Goal: Register for event/course

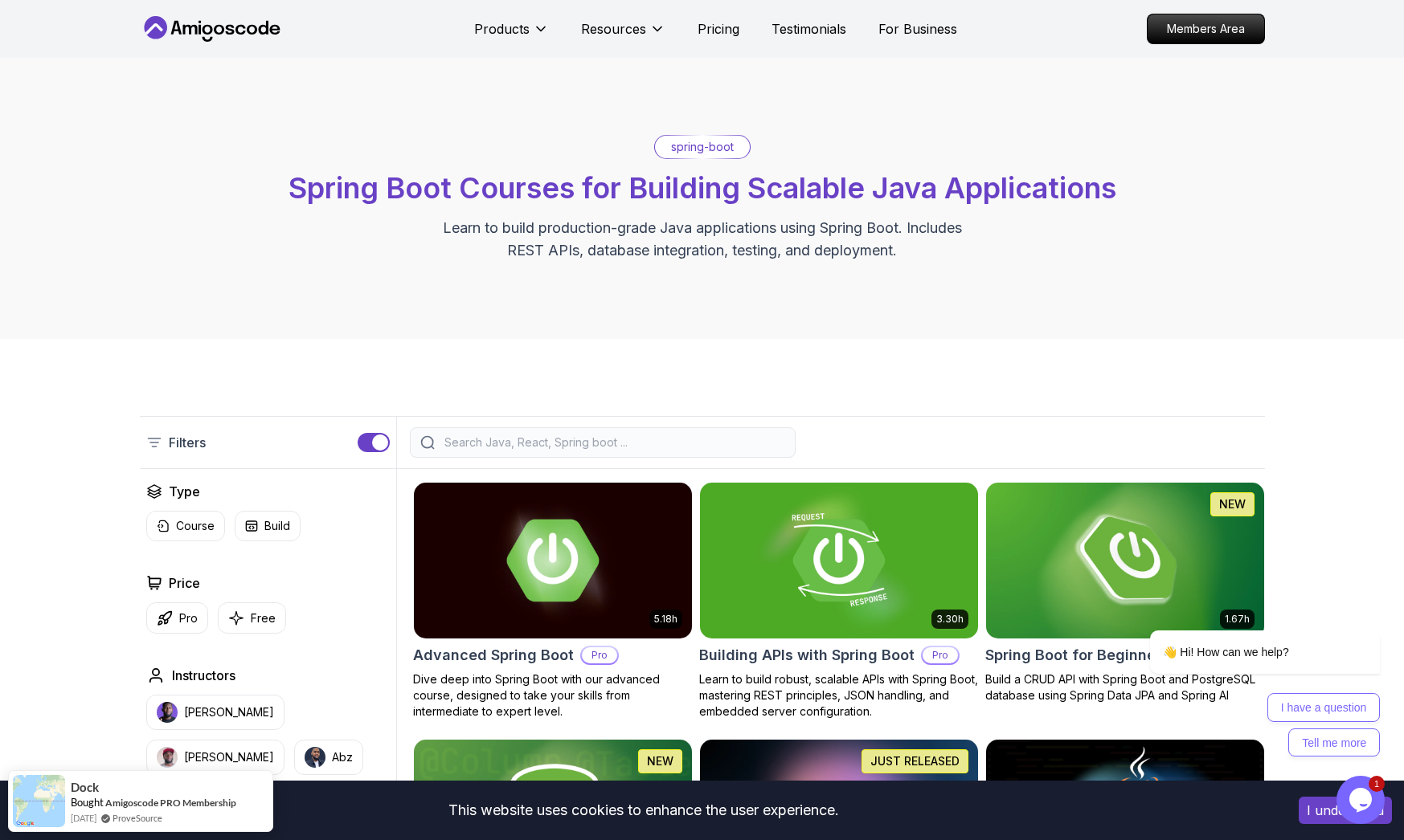
click at [211, 23] on icon at bounding box center [212, 28] width 144 height 26
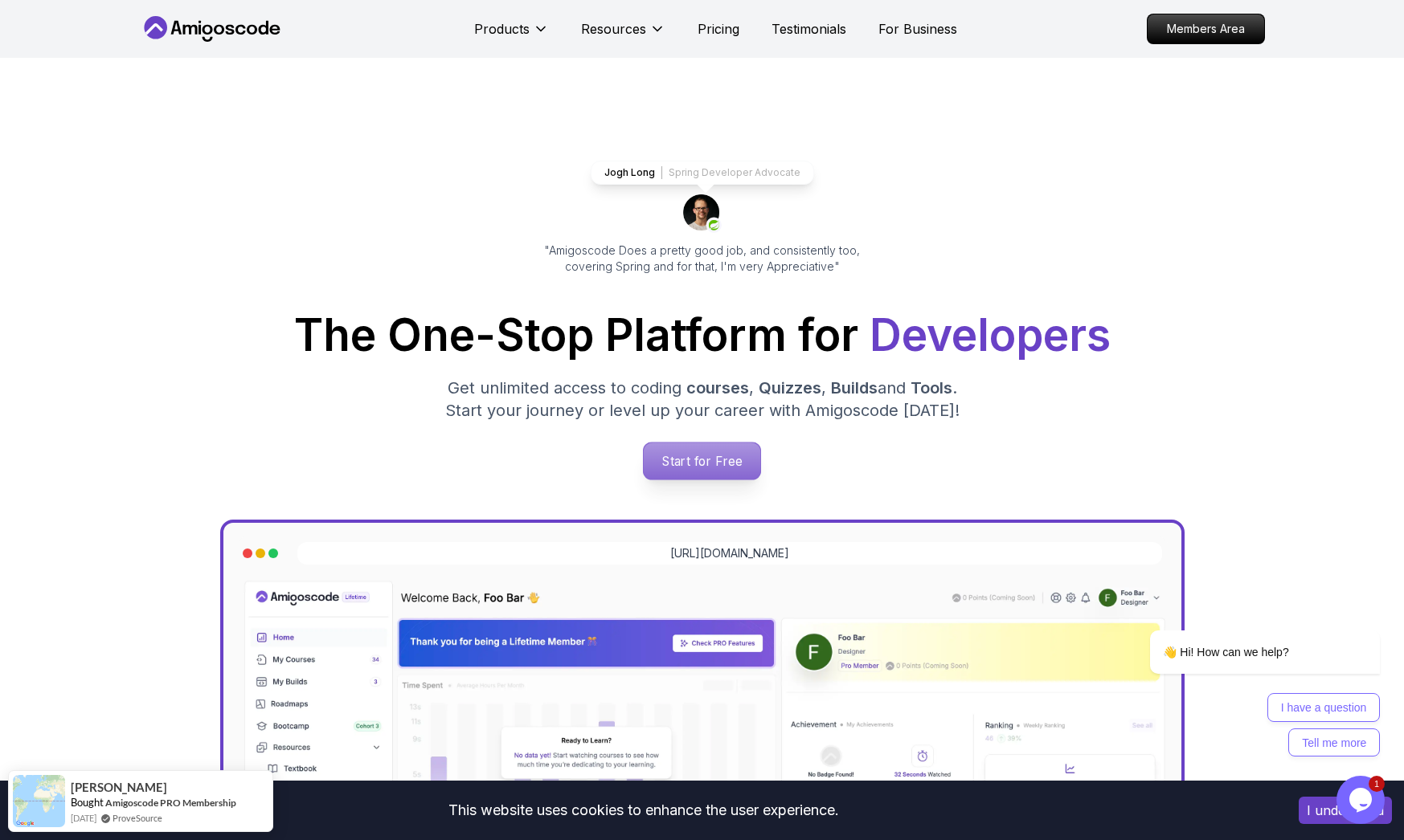
click at [680, 457] on p "Start for Free" at bounding box center [702, 461] width 116 height 37
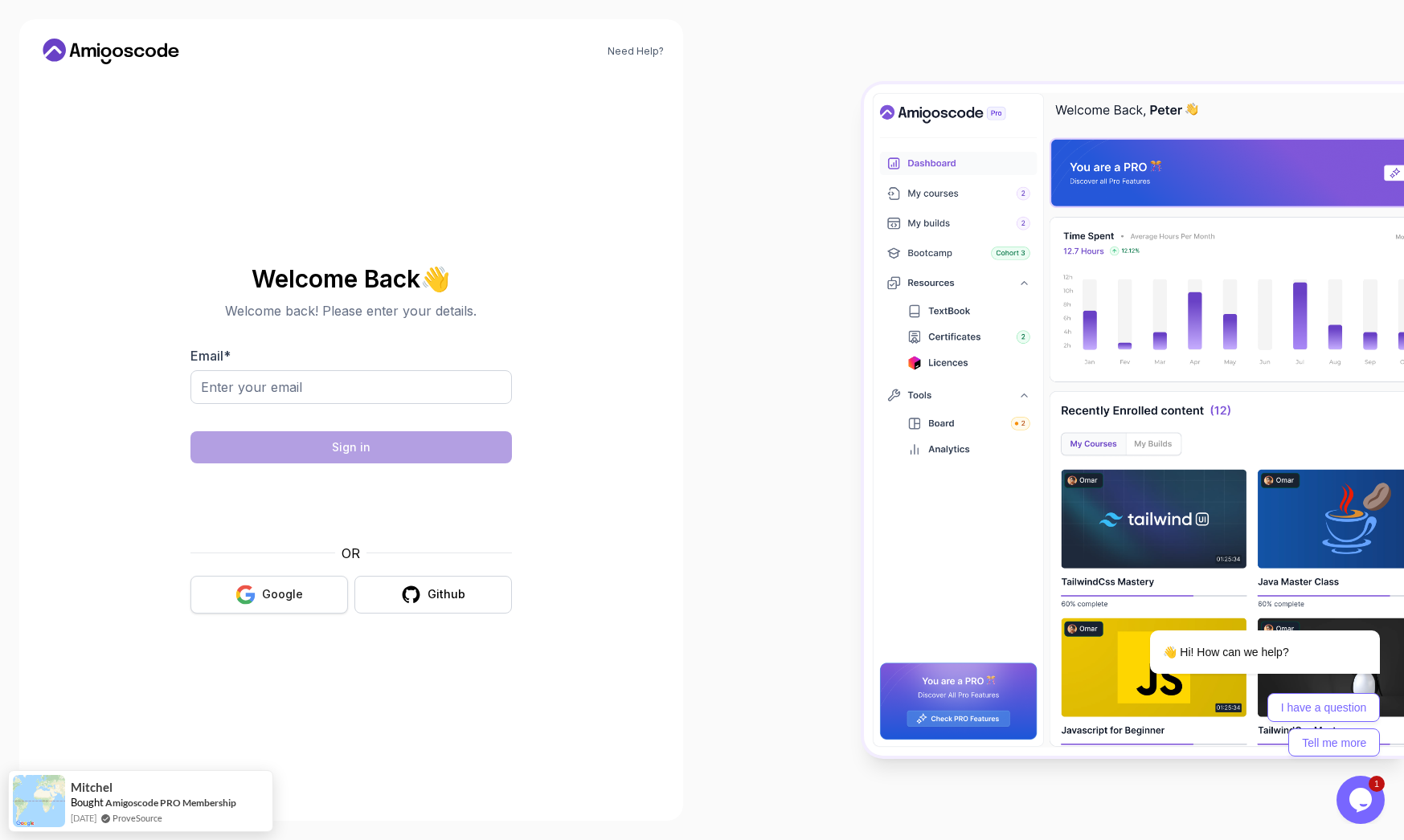
click at [284, 593] on div "Google" at bounding box center [282, 594] width 41 height 16
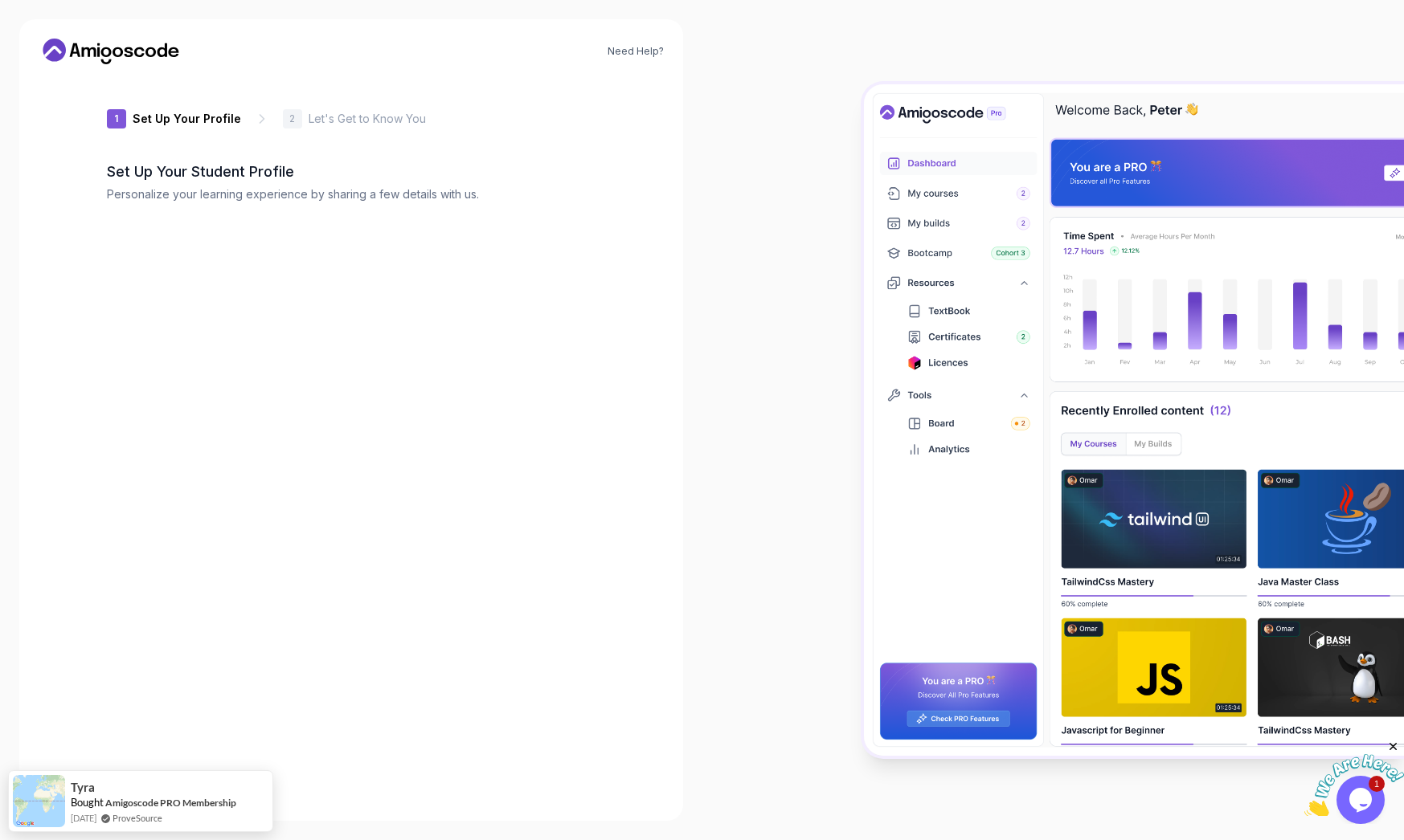
type input "proudwolf0d5dd"
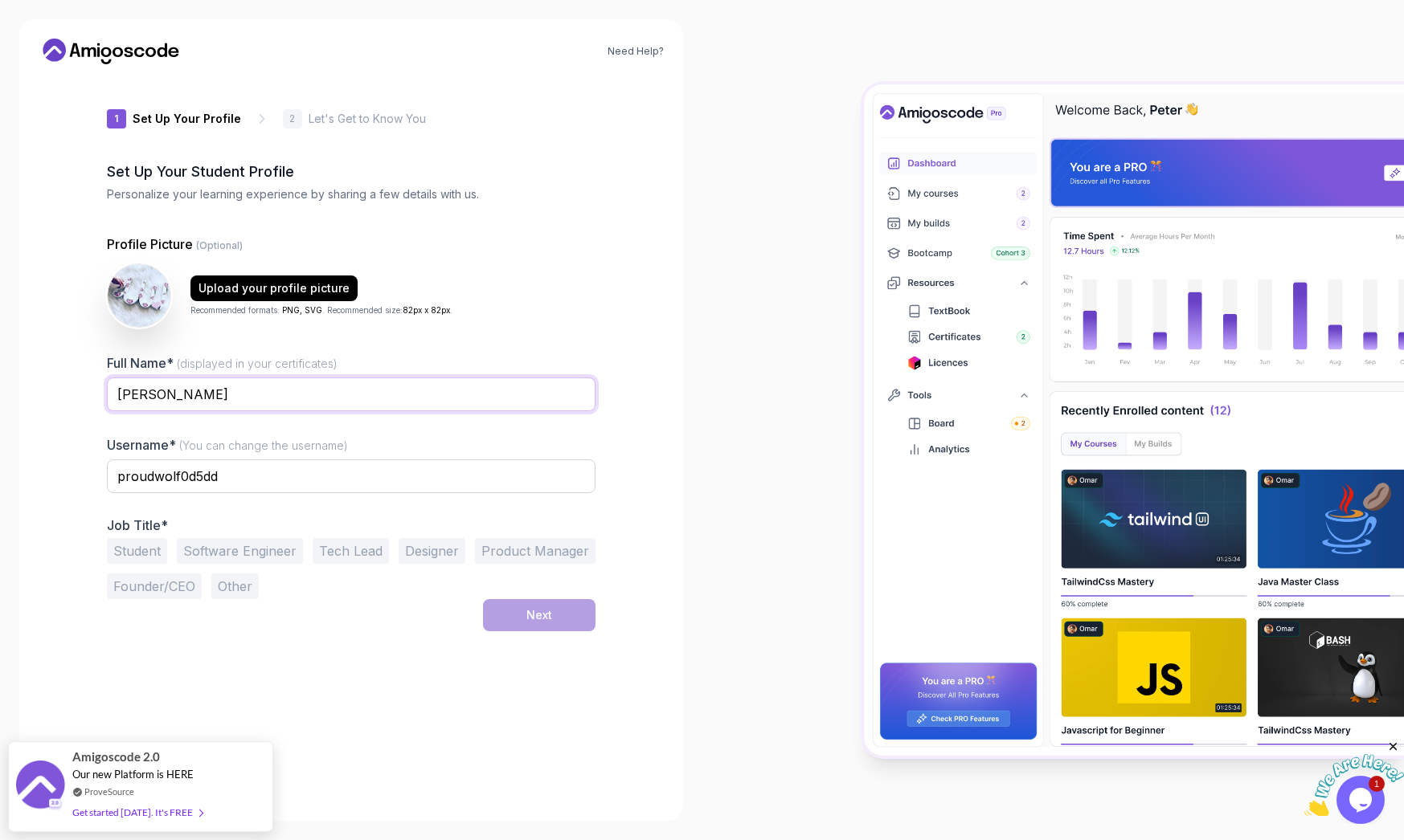
drag, startPoint x: 278, startPoint y: 401, endPoint x: 50, endPoint y: 376, distance: 229.4
click at [107, 378] on input "mohamed moubarak" at bounding box center [351, 394] width 489 height 33
click at [50, 376] on div "Need Help? 1 Set Up Your Profile 1 Set Up Your Profile 2 Let's Get to Know You …" at bounding box center [351, 420] width 664 height 802
drag, startPoint x: 258, startPoint y: 397, endPoint x: 84, endPoint y: 400, distance: 174.0
click at [107, 400] on input "mohamed moubarak" at bounding box center [351, 394] width 489 height 33
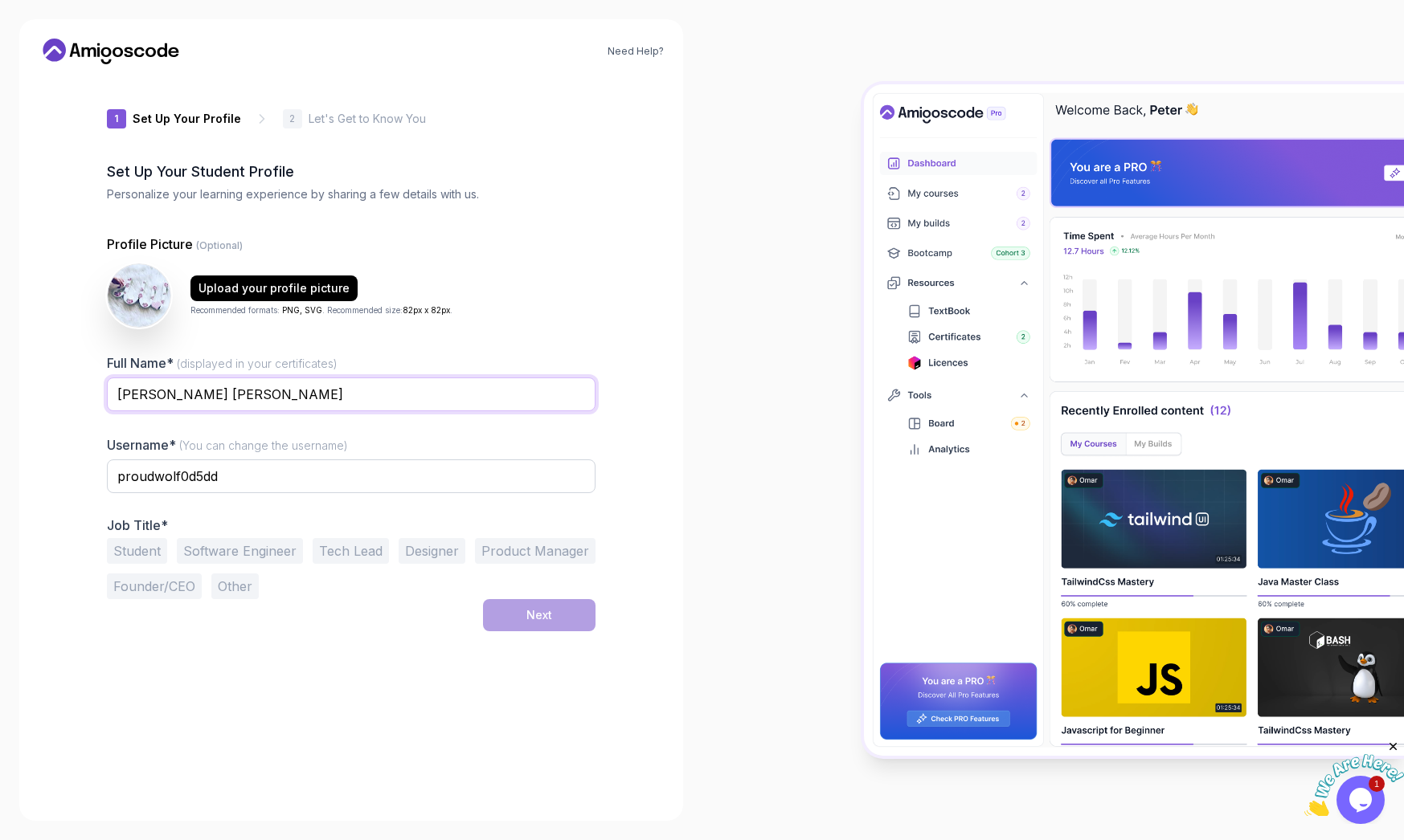
type input "Samsoudine Boureima Mohamed Moubarak"
click at [306, 483] on input "proudwolf0d5dd" at bounding box center [351, 476] width 489 height 33
type input "p"
click at [144, 549] on button "Student" at bounding box center [137, 550] width 60 height 26
click at [357, 560] on button "Tech Lead" at bounding box center [351, 550] width 77 height 26
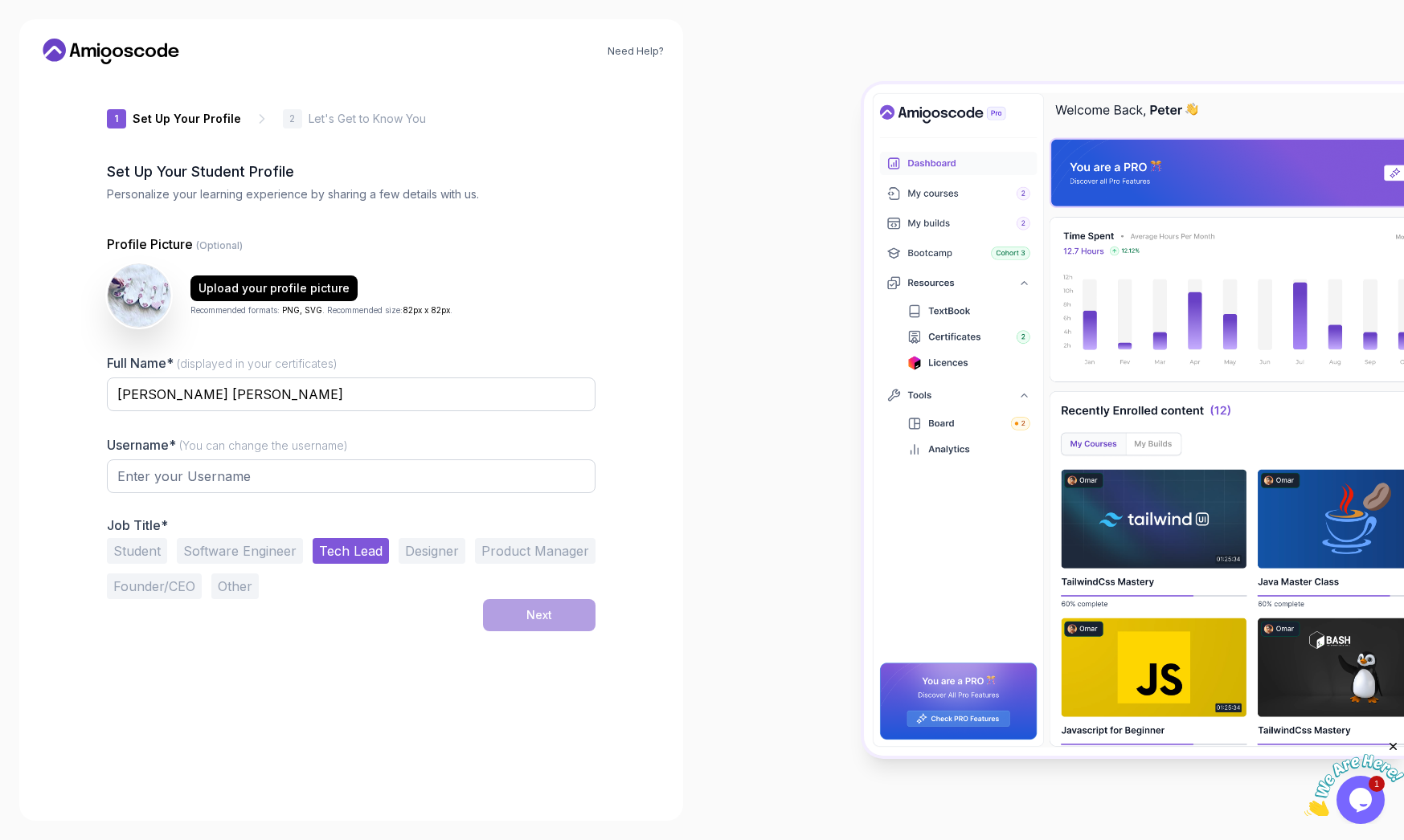
click at [152, 549] on button "Student" at bounding box center [137, 550] width 60 height 26
click at [304, 469] on input "text" at bounding box center [351, 476] width 489 height 33
click at [246, 480] on input "text" at bounding box center [351, 476] width 489 height 33
click at [206, 471] on input "text" at bounding box center [351, 476] width 489 height 33
click at [224, 553] on button "Software Engineer" at bounding box center [240, 550] width 126 height 26
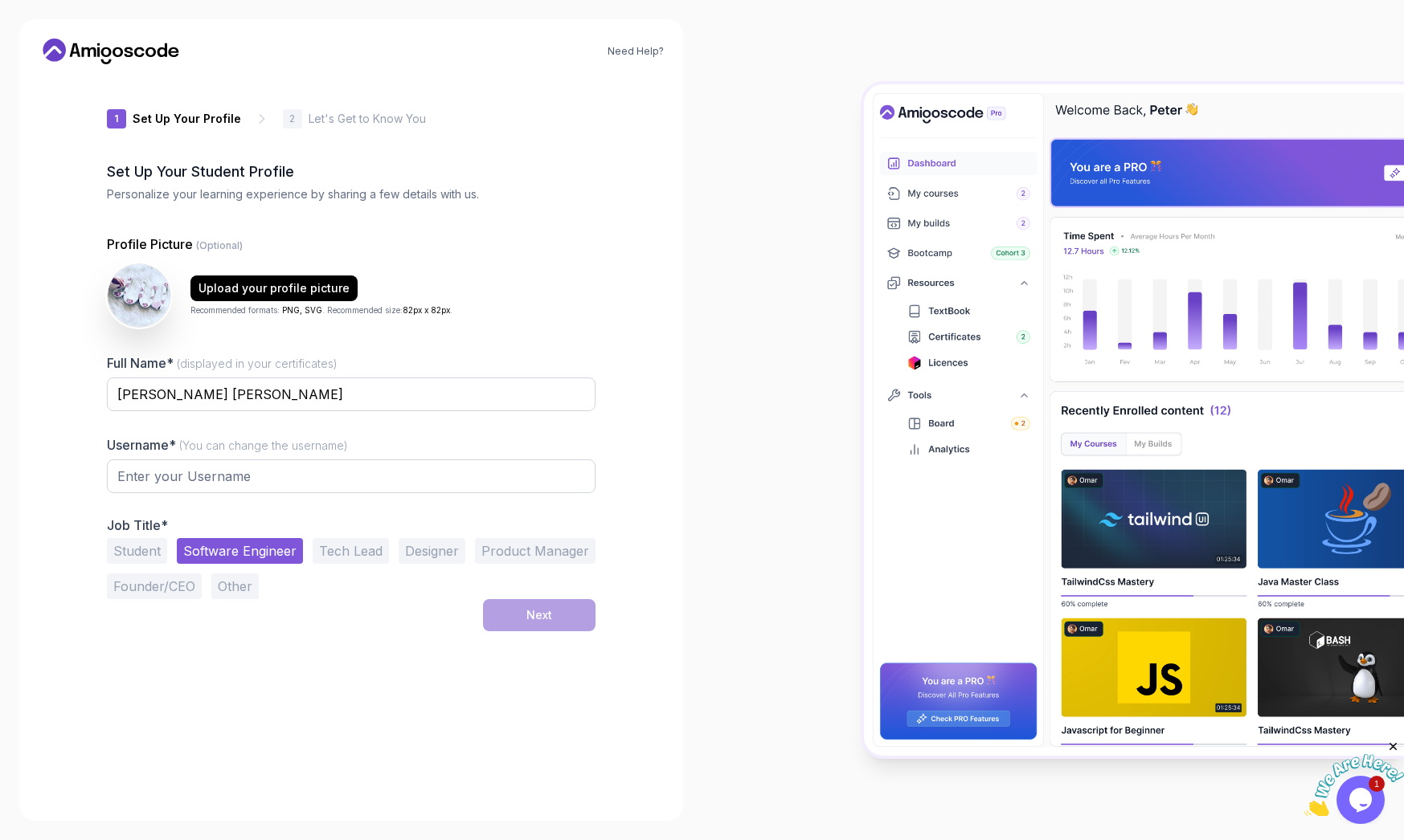
click at [166, 552] on button "Student" at bounding box center [137, 550] width 60 height 26
click at [217, 553] on button "Software Engineer" at bounding box center [240, 550] width 126 height 26
click at [130, 548] on button "Student" at bounding box center [137, 550] width 60 height 26
click at [181, 484] on input "text" at bounding box center [351, 476] width 489 height 33
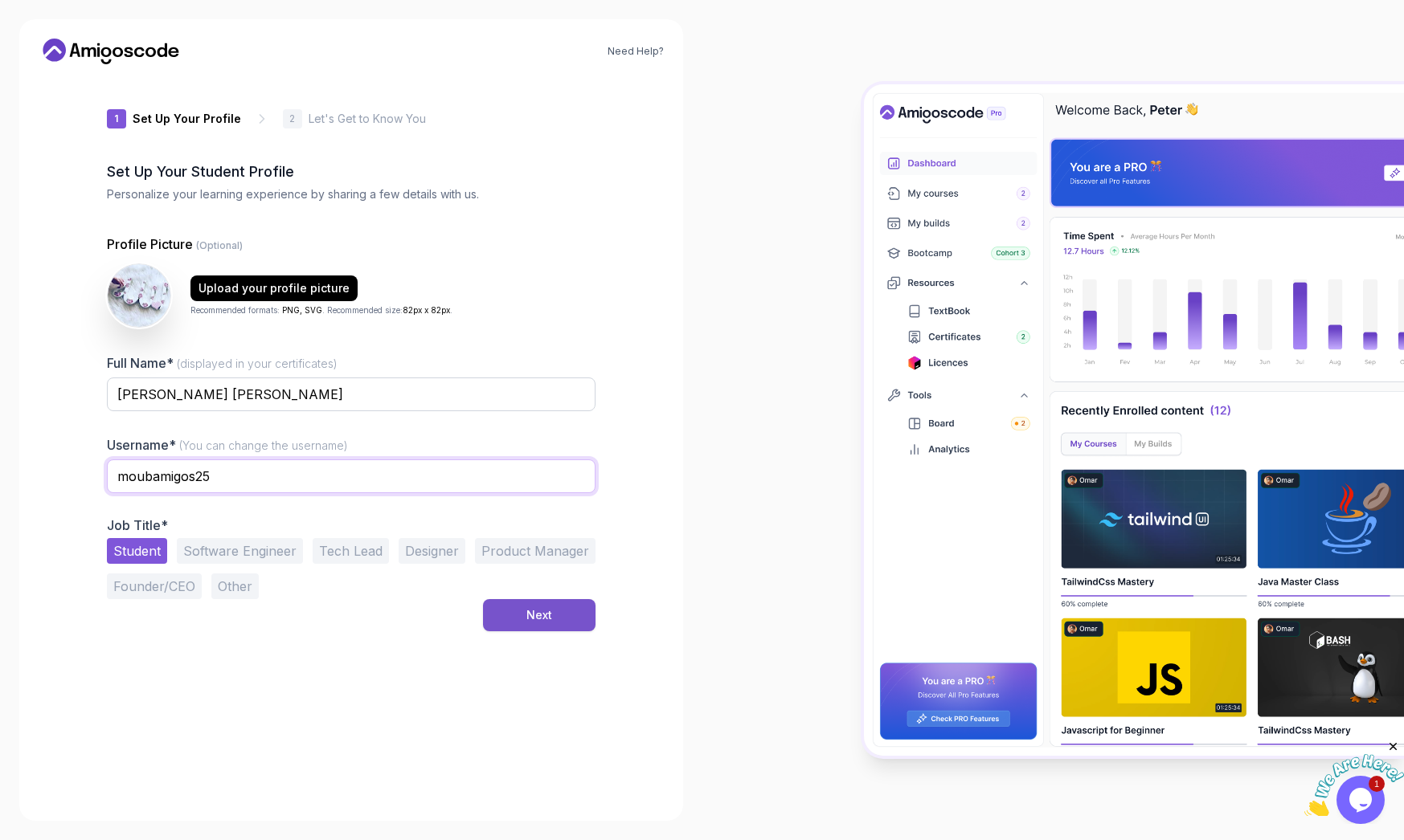
type input "moubamigos25"
click at [558, 615] on button "Next" at bounding box center [539, 615] width 113 height 32
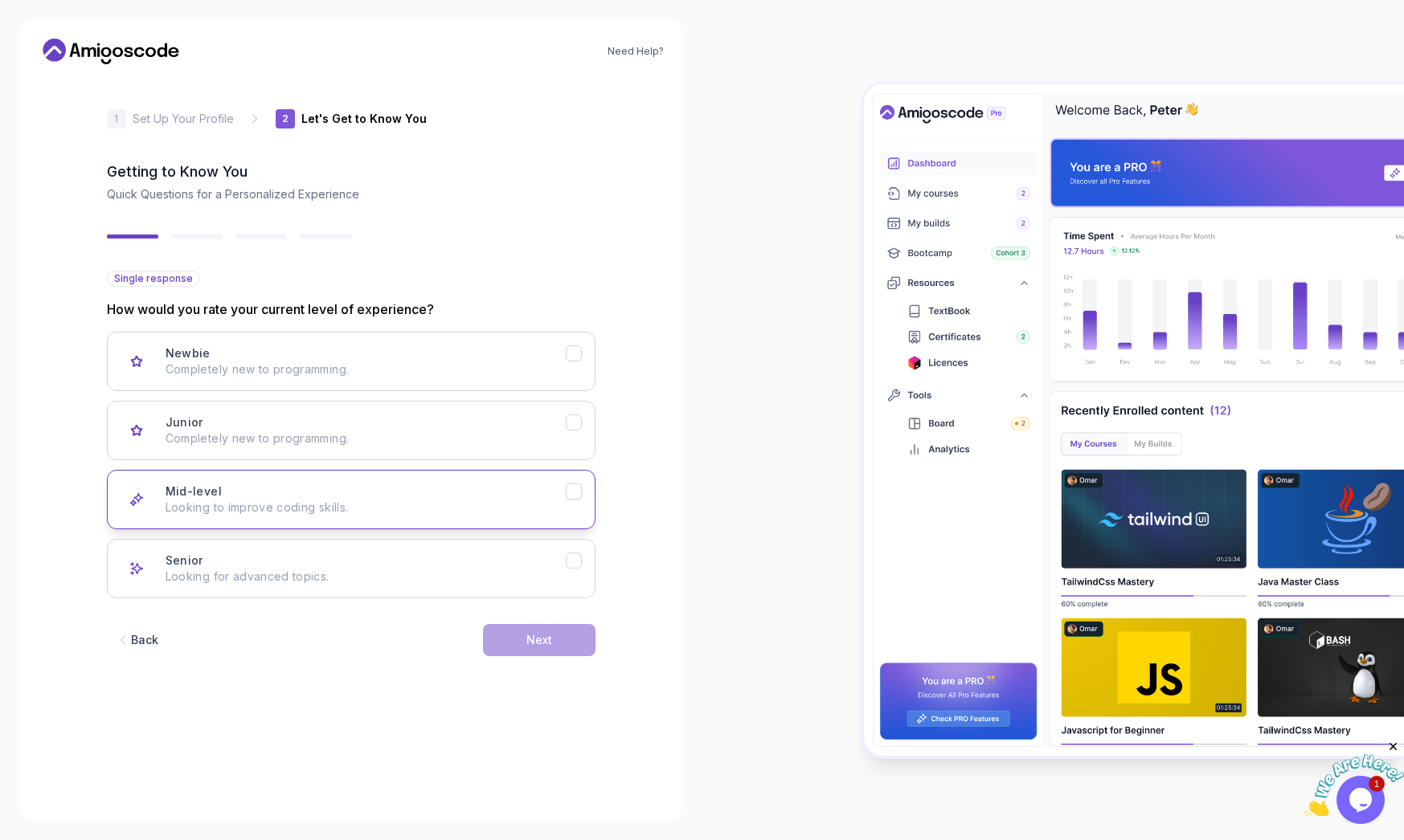
click at [578, 490] on icon "Mid-level" at bounding box center [573, 491] width 9 height 6
click at [572, 431] on button "Junior Completely new to programming." at bounding box center [351, 431] width 489 height 60
click at [562, 497] on div "Mid-level Looking to improve coding skills." at bounding box center [366, 499] width 400 height 32
click at [555, 645] on button "Next" at bounding box center [539, 640] width 113 height 32
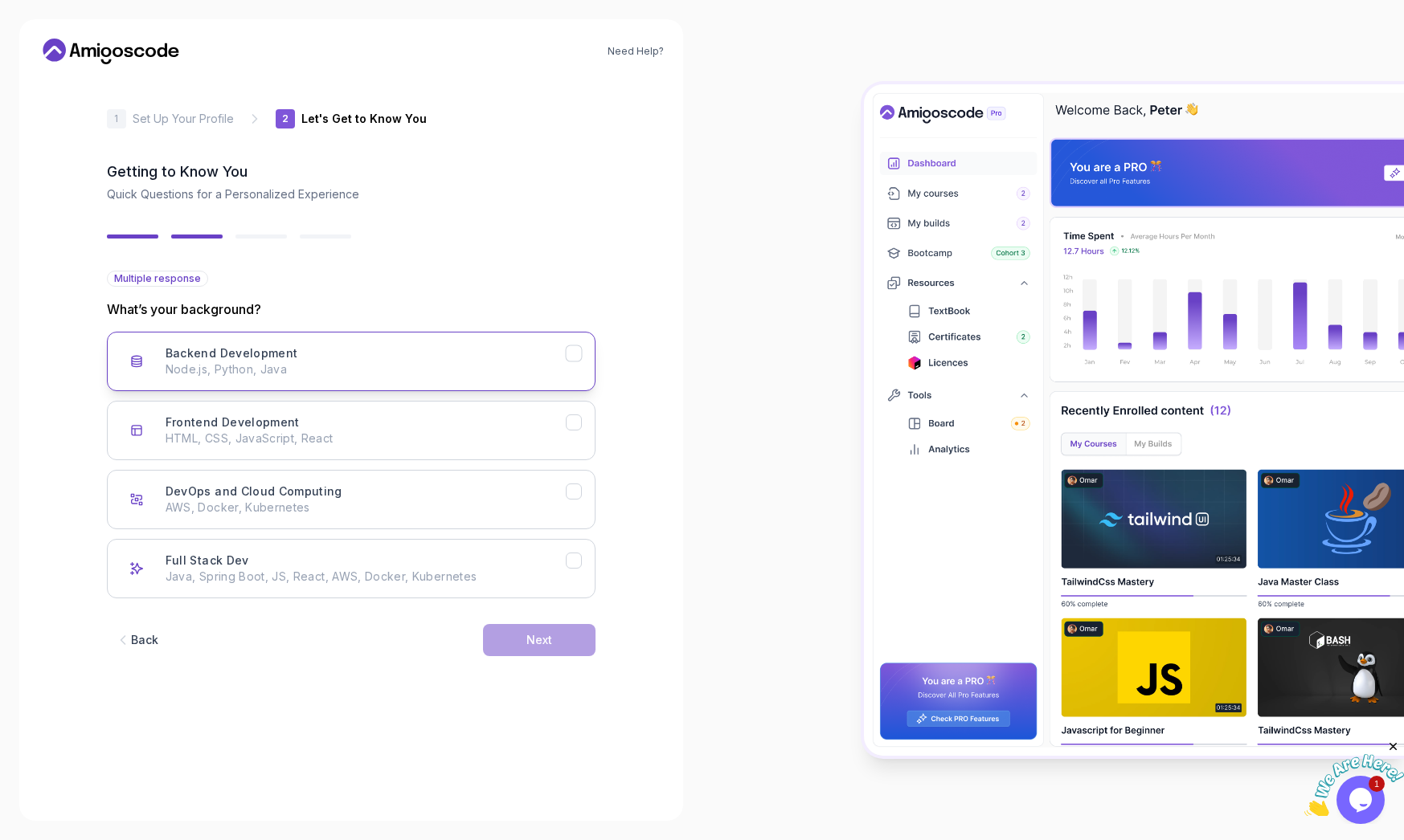
click at [573, 357] on icon "Backend Development" at bounding box center [573, 353] width 9 height 6
click at [578, 419] on icon "Frontend Development" at bounding box center [573, 422] width 9 height 6
click at [574, 423] on icon "Frontend Development" at bounding box center [573, 422] width 9 height 6
click at [555, 648] on button "Next" at bounding box center [539, 640] width 113 height 32
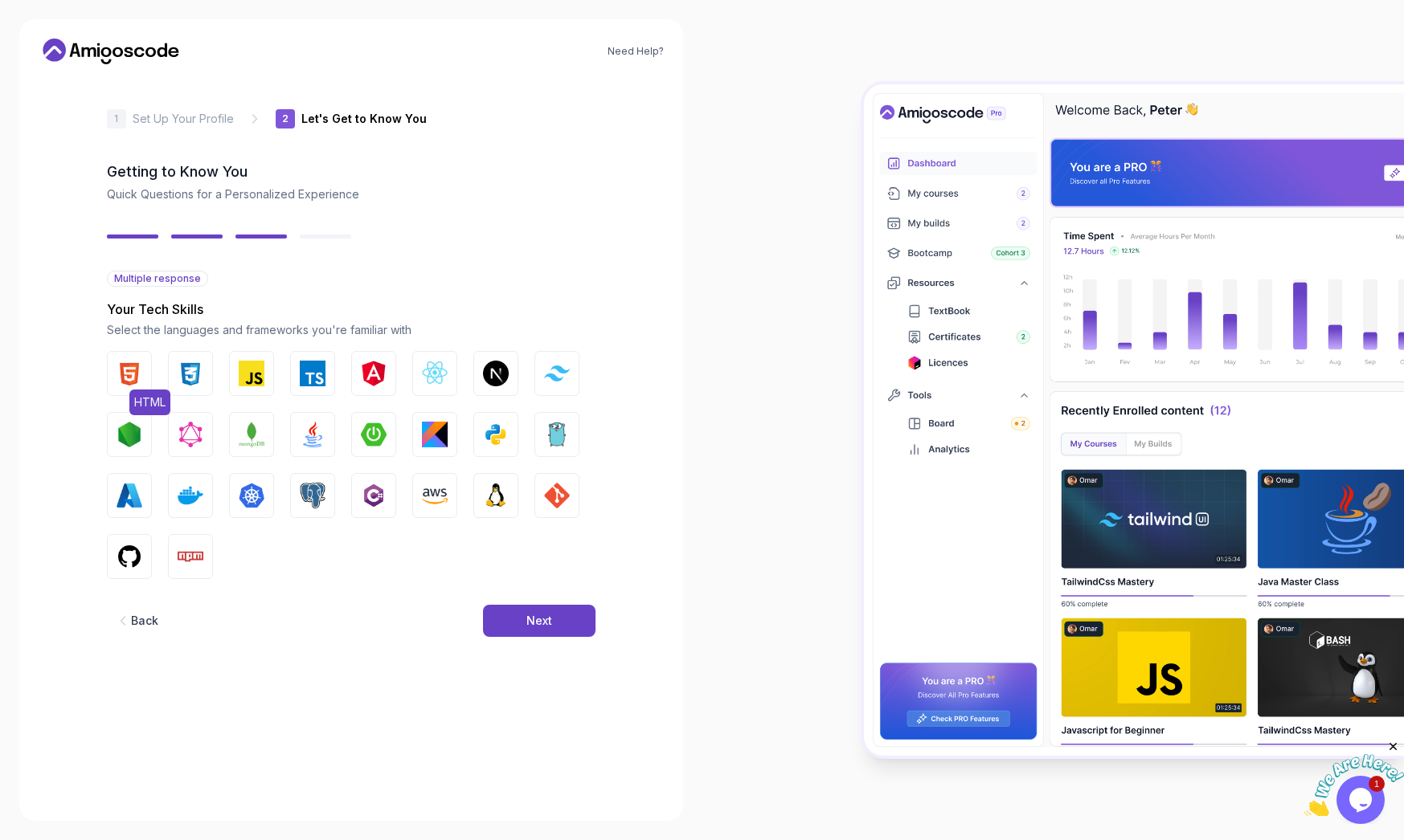
click at [127, 375] on img "button" at bounding box center [129, 373] width 26 height 26
click at [194, 375] on img "button" at bounding box center [190, 373] width 26 height 26
click at [422, 390] on button "React.js" at bounding box center [434, 373] width 45 height 45
click at [255, 385] on img "button" at bounding box center [251, 373] width 26 height 26
click at [309, 444] on img "button" at bounding box center [312, 434] width 26 height 26
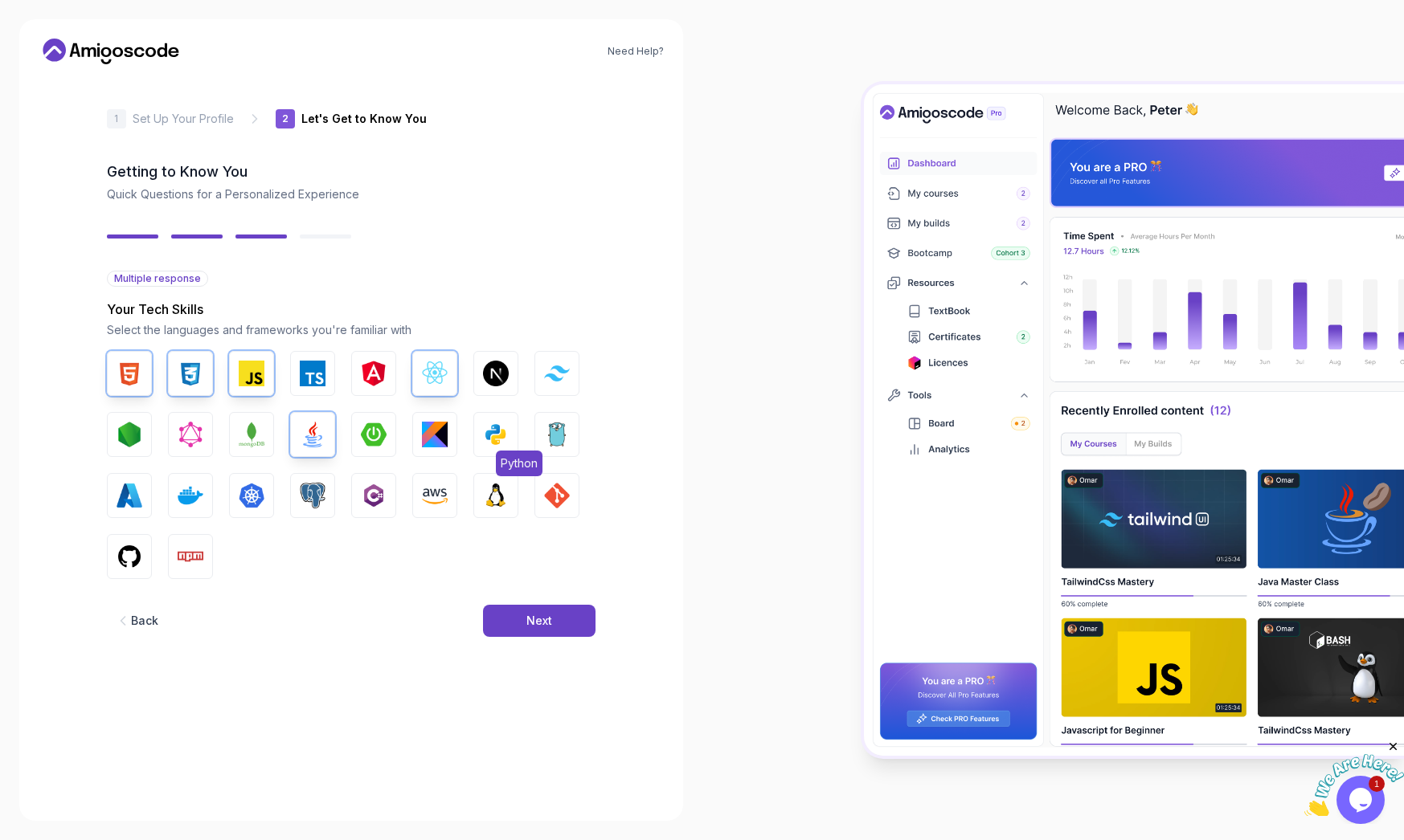
click at [491, 452] on button "Python" at bounding box center [495, 434] width 45 height 45
click at [321, 508] on img "button" at bounding box center [312, 495] width 26 height 26
click at [494, 507] on img "button" at bounding box center [495, 495] width 26 height 26
click at [197, 559] on img "button" at bounding box center [190, 556] width 26 height 26
click at [505, 628] on button "Next" at bounding box center [539, 621] width 113 height 32
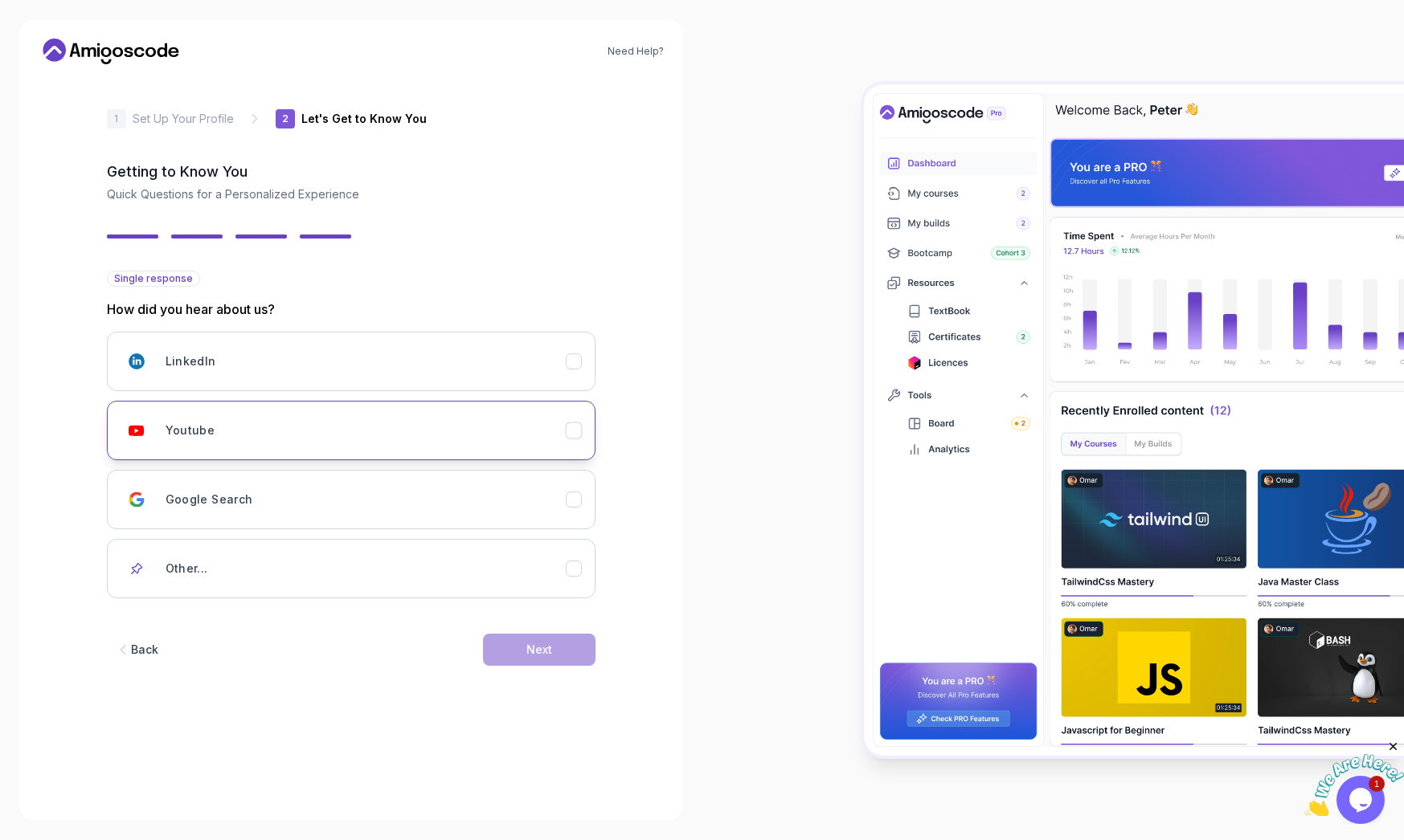
click at [273, 437] on div "Youtube" at bounding box center [366, 431] width 400 height 32
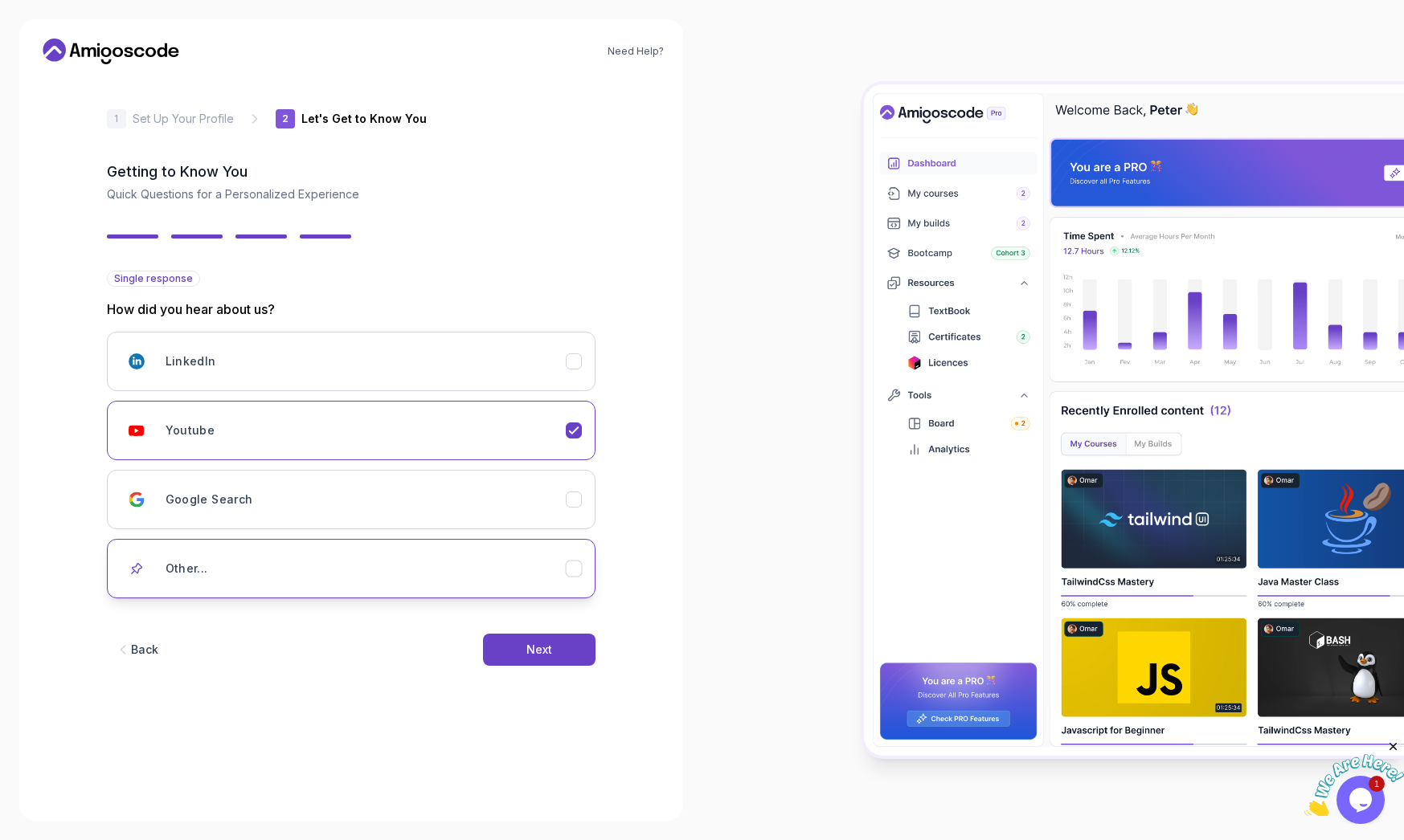
click at [527, 576] on div "Other..." at bounding box center [366, 569] width 400 height 32
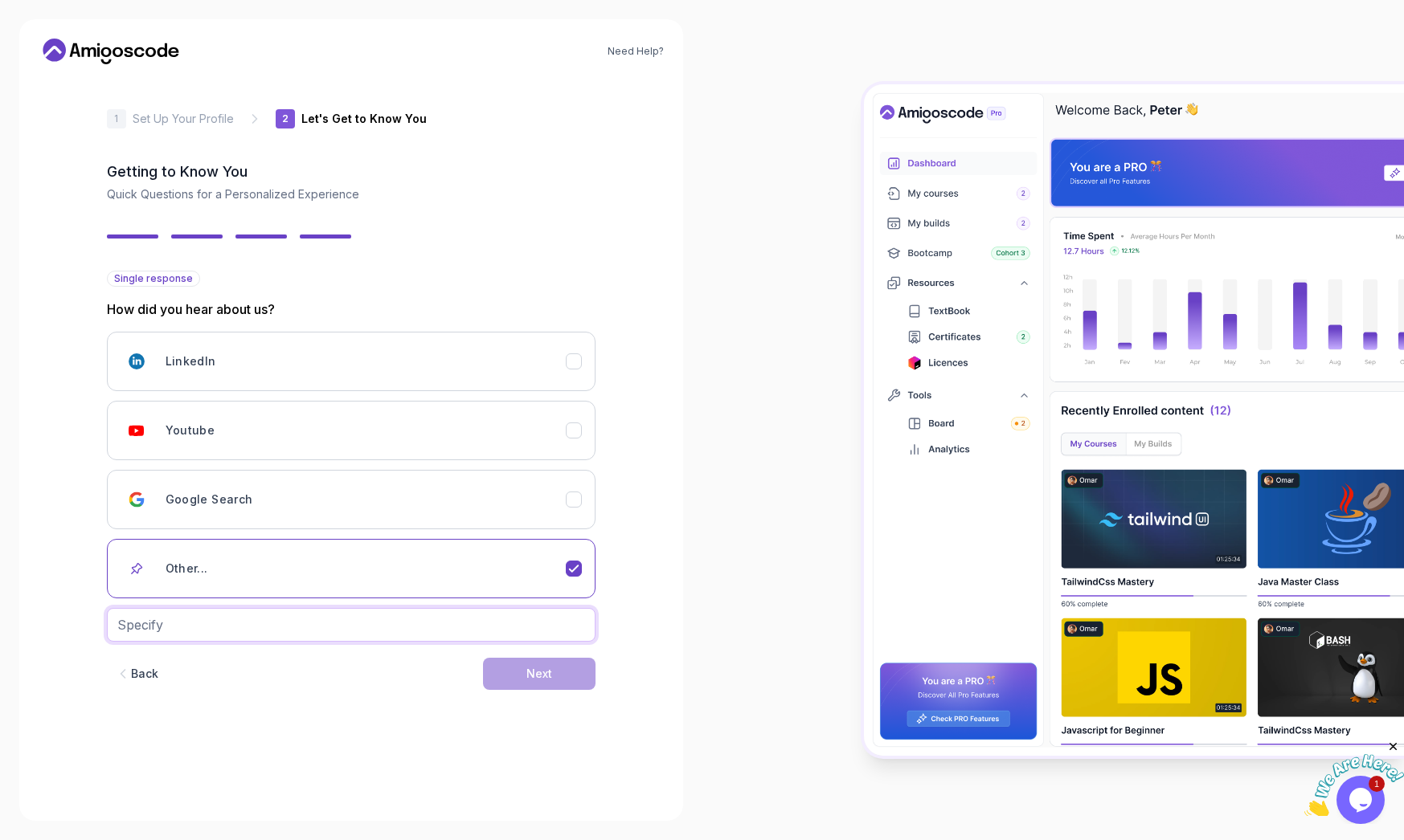
click at [463, 629] on input "text" at bounding box center [351, 625] width 489 height 33
type input "Claude AI"
click at [537, 672] on div "Next" at bounding box center [539, 674] width 26 height 16
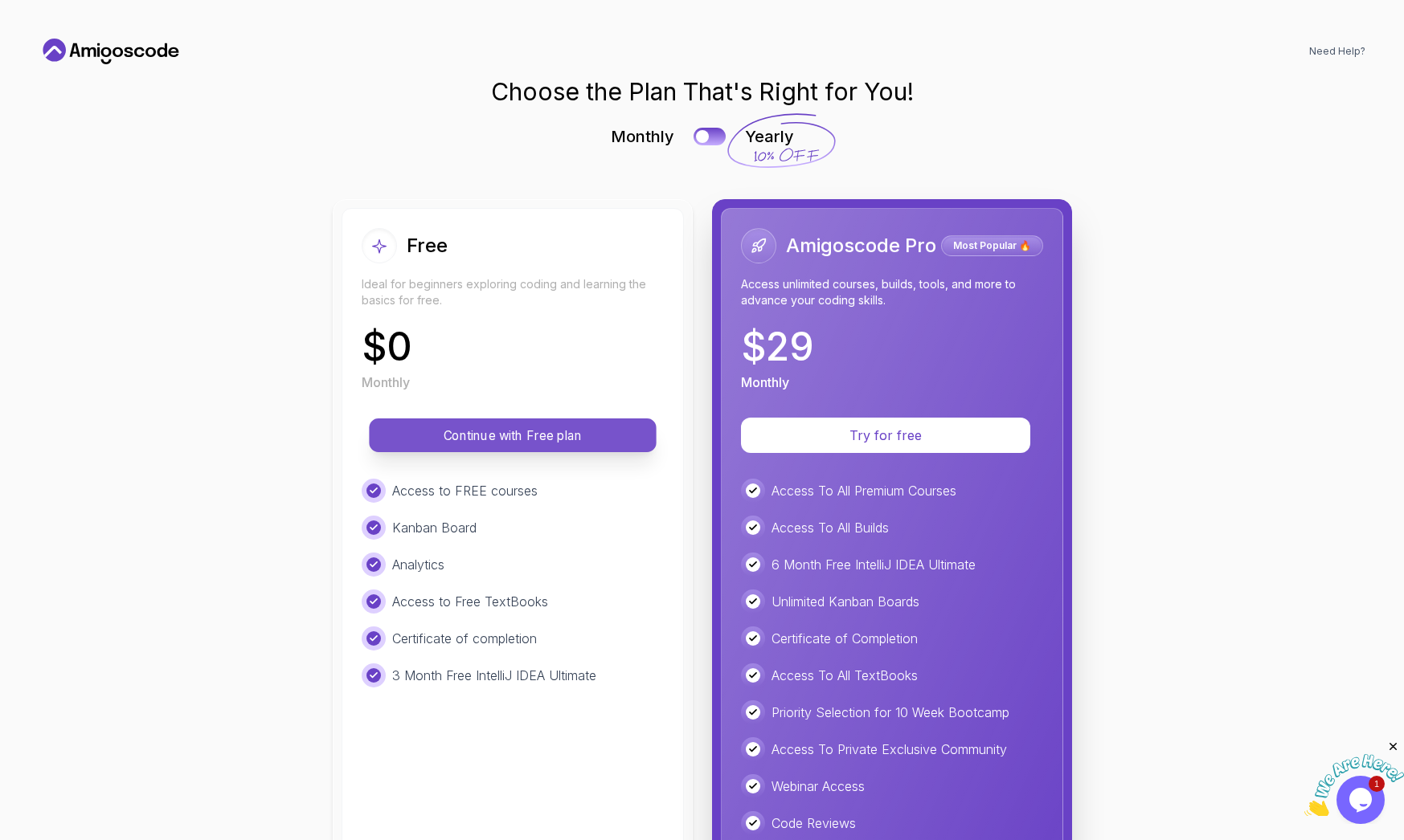
click at [610, 429] on p "Continue with Free plan" at bounding box center [513, 435] width 251 height 18
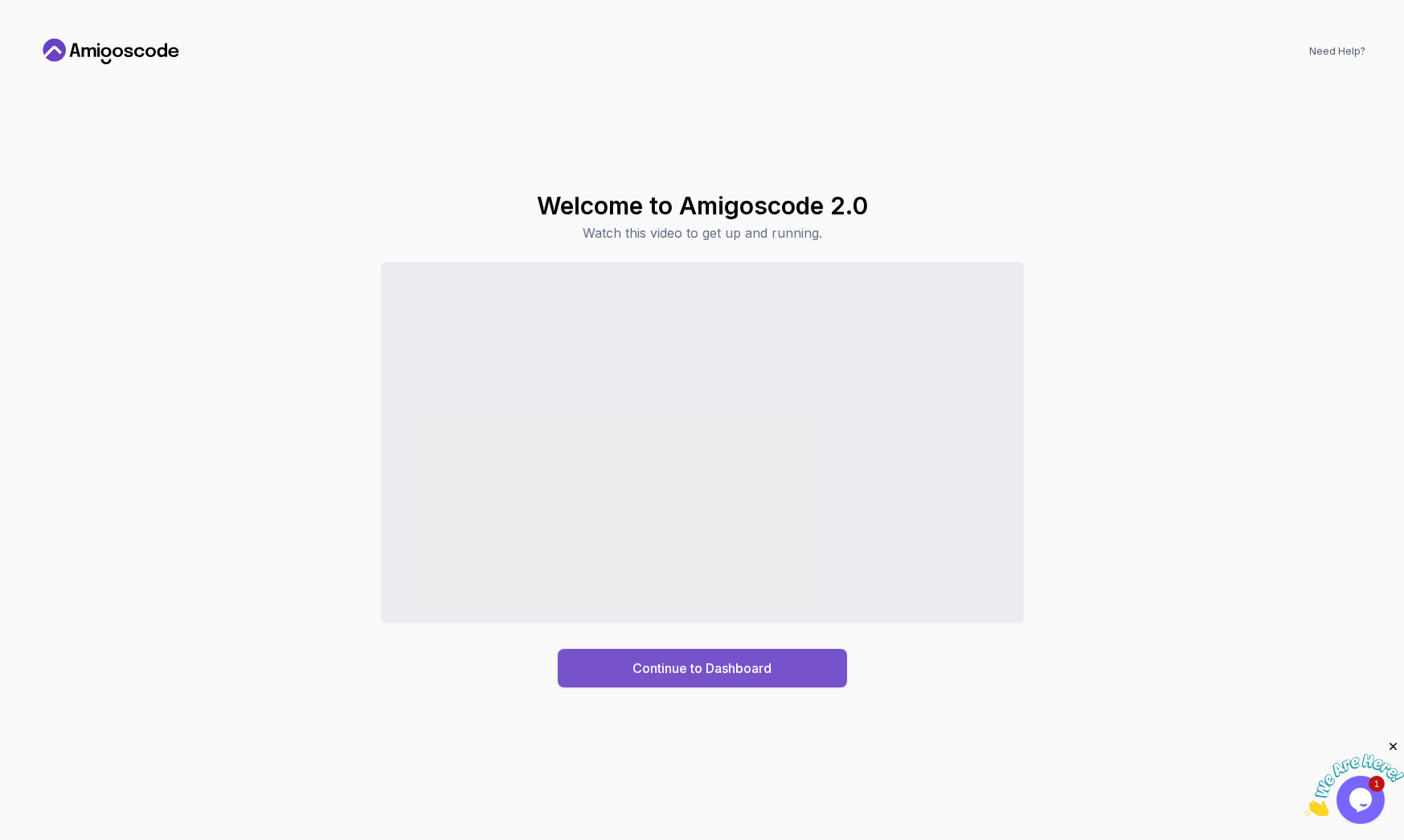
click at [666, 667] on div "Continue to Dashboard" at bounding box center [702, 668] width 139 height 19
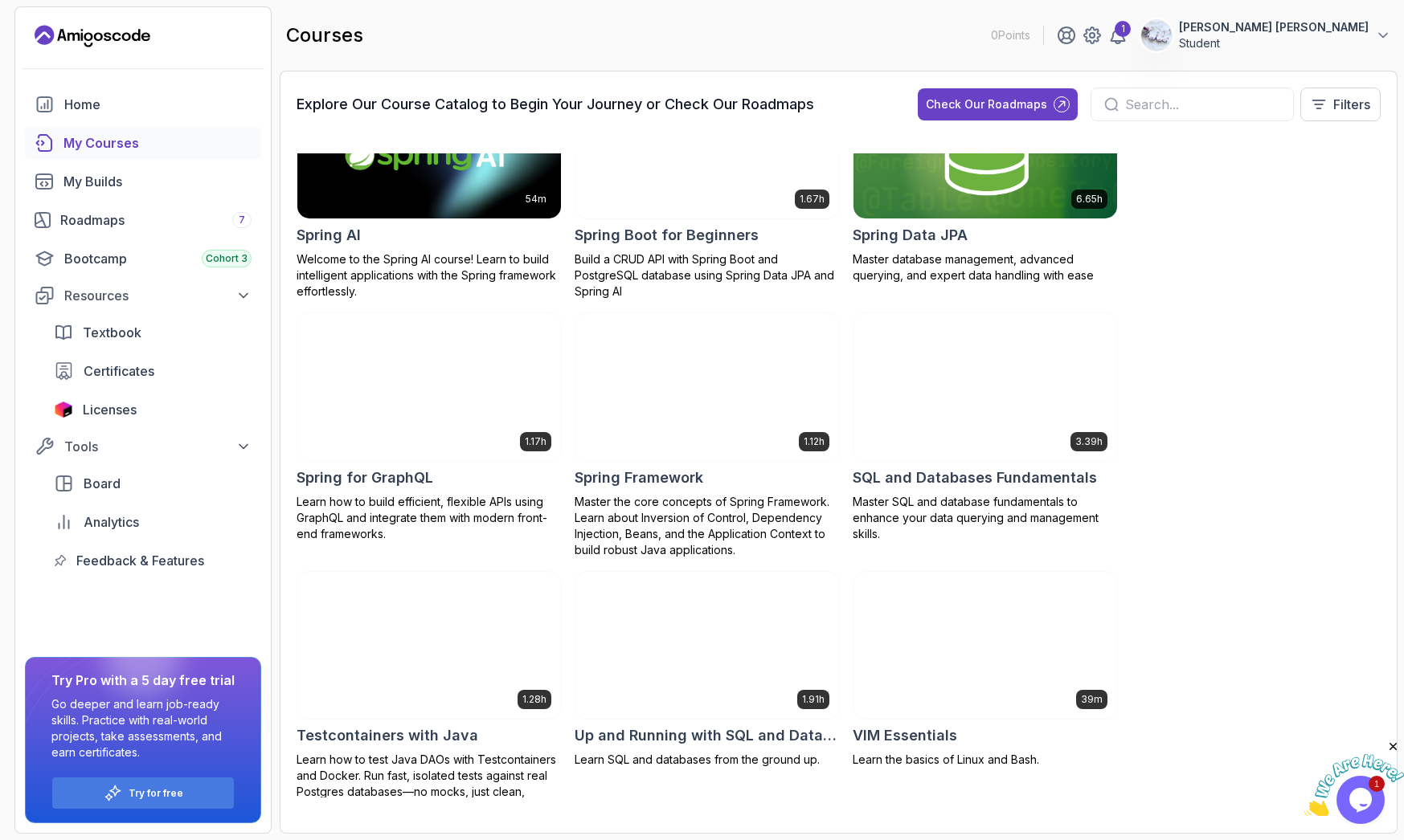
scroll to position [2994, 0]
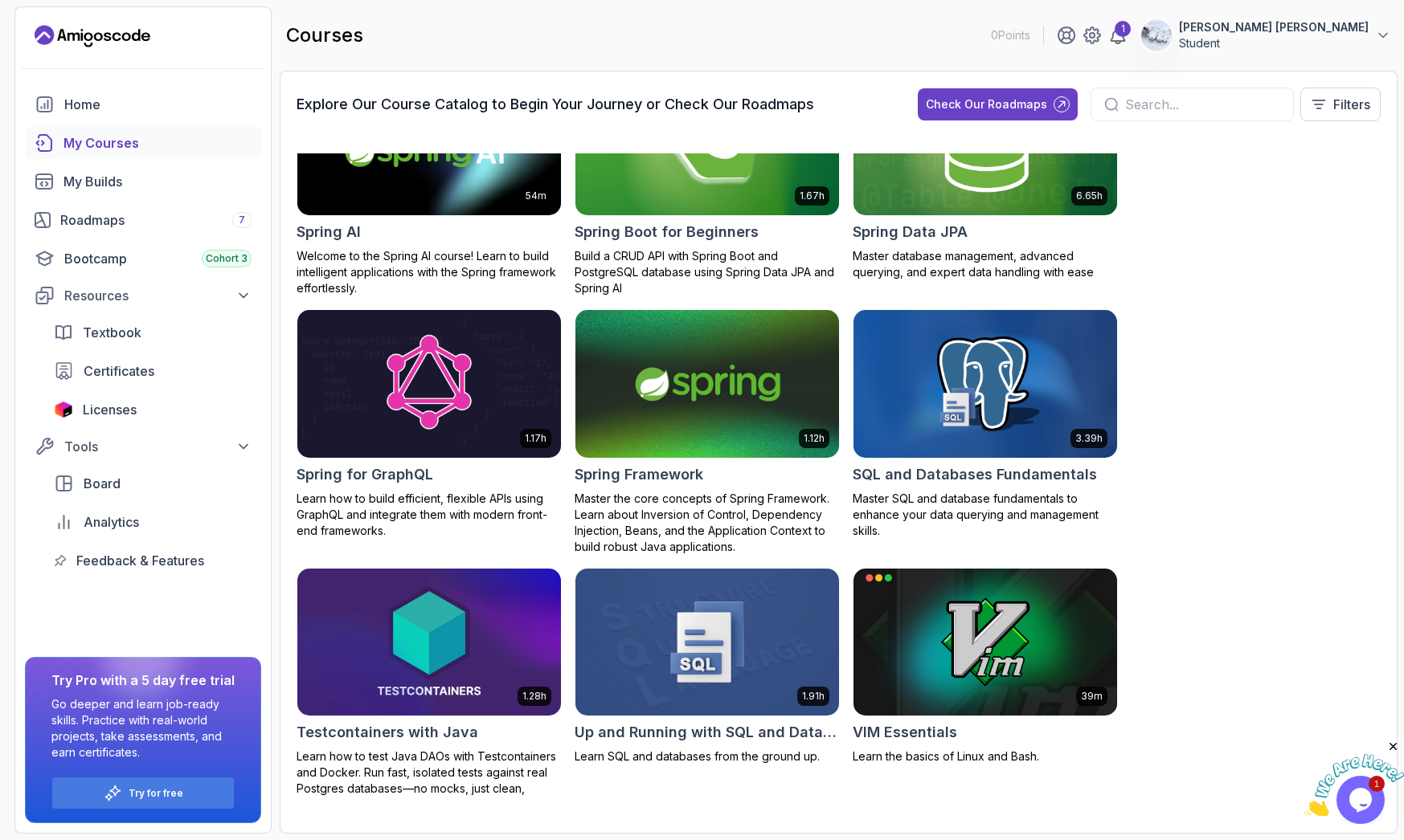
click at [711, 411] on img at bounding box center [707, 385] width 277 height 155
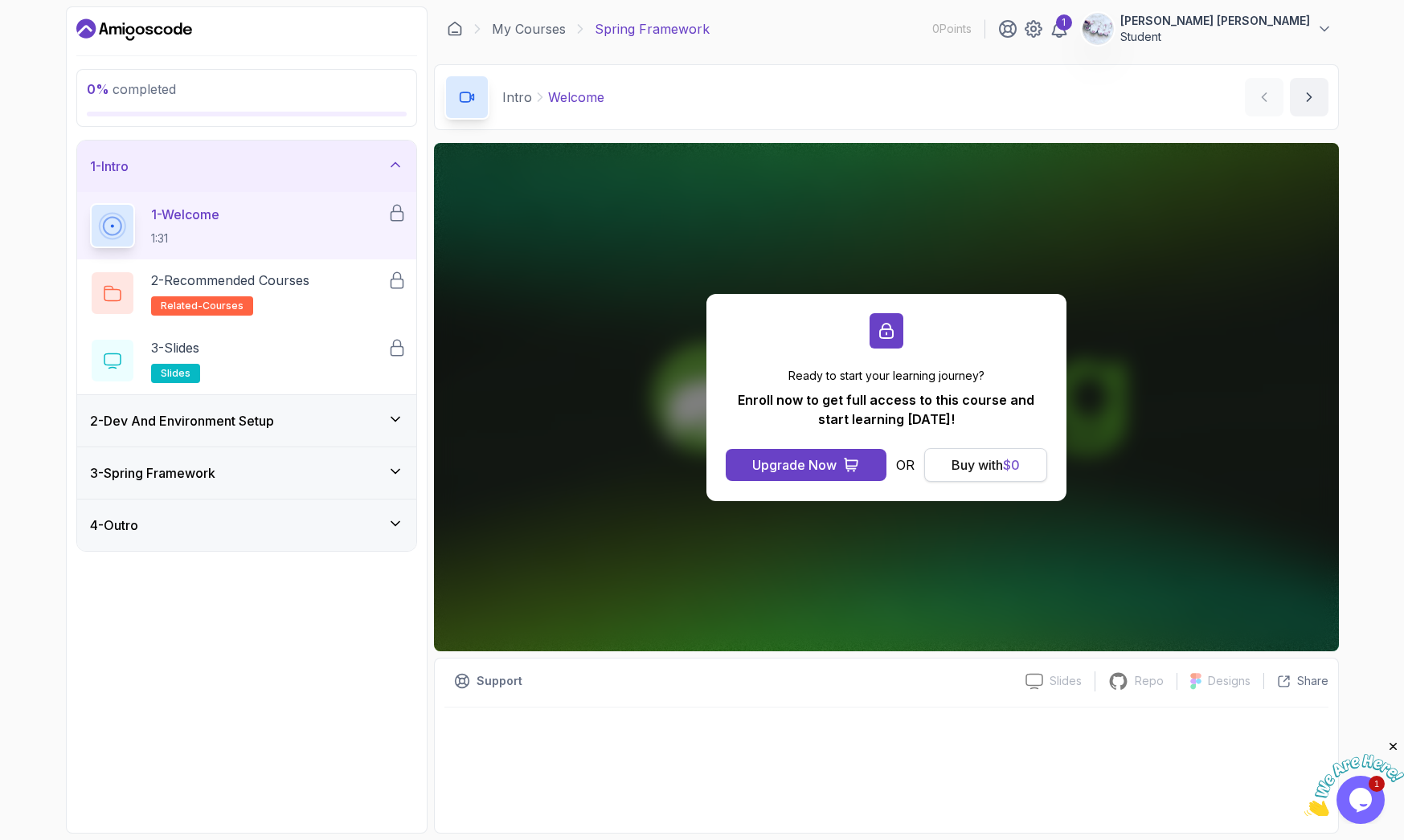
click at [964, 458] on div "Buy with $ 0" at bounding box center [986, 465] width 69 height 19
click at [306, 245] on div "1 - Welcome 1:31" at bounding box center [239, 225] width 298 height 45
click at [774, 468] on div "Upgrade Now" at bounding box center [794, 465] width 85 height 19
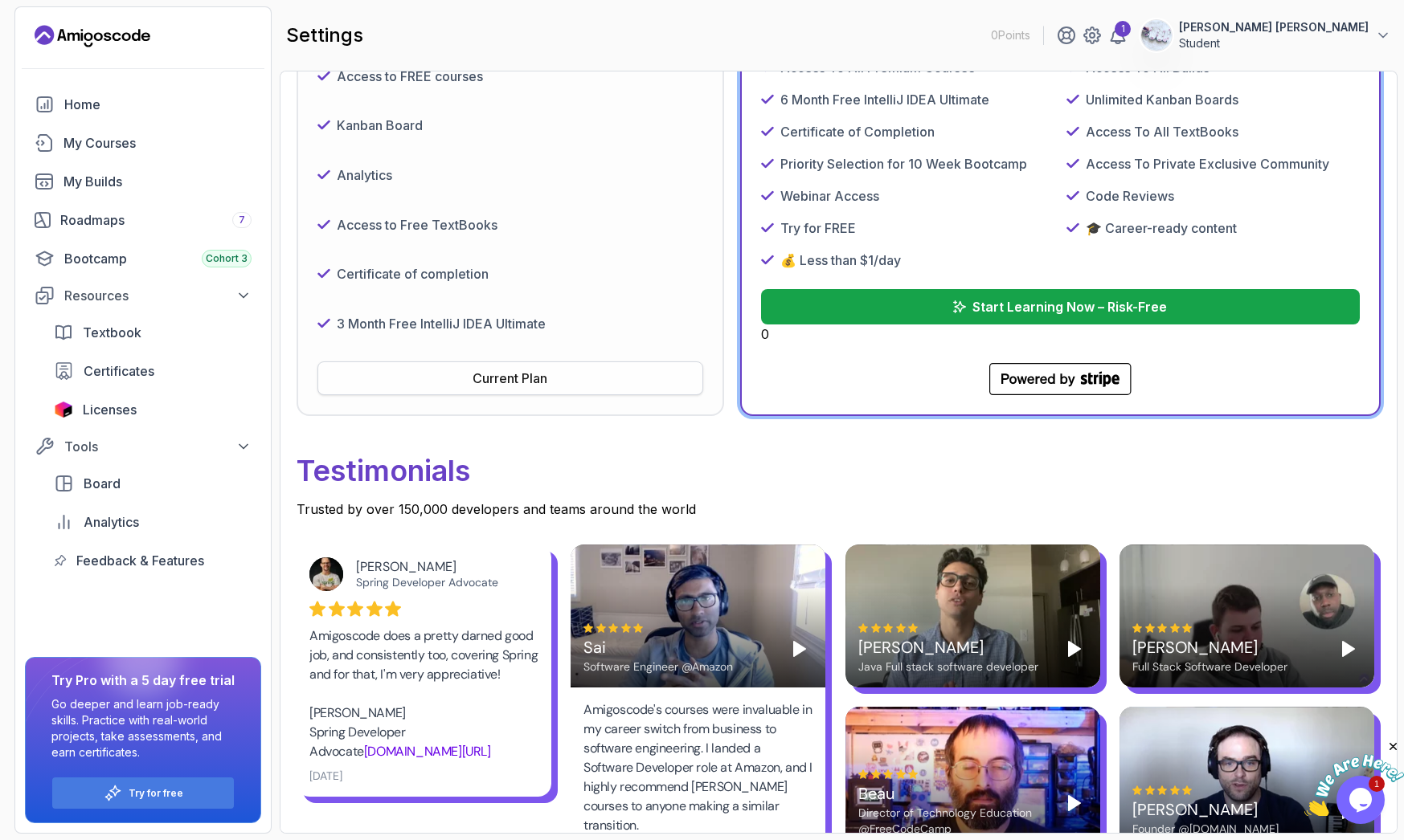
scroll to position [355, 0]
click at [466, 381] on button "Current Plan" at bounding box center [510, 378] width 386 height 33
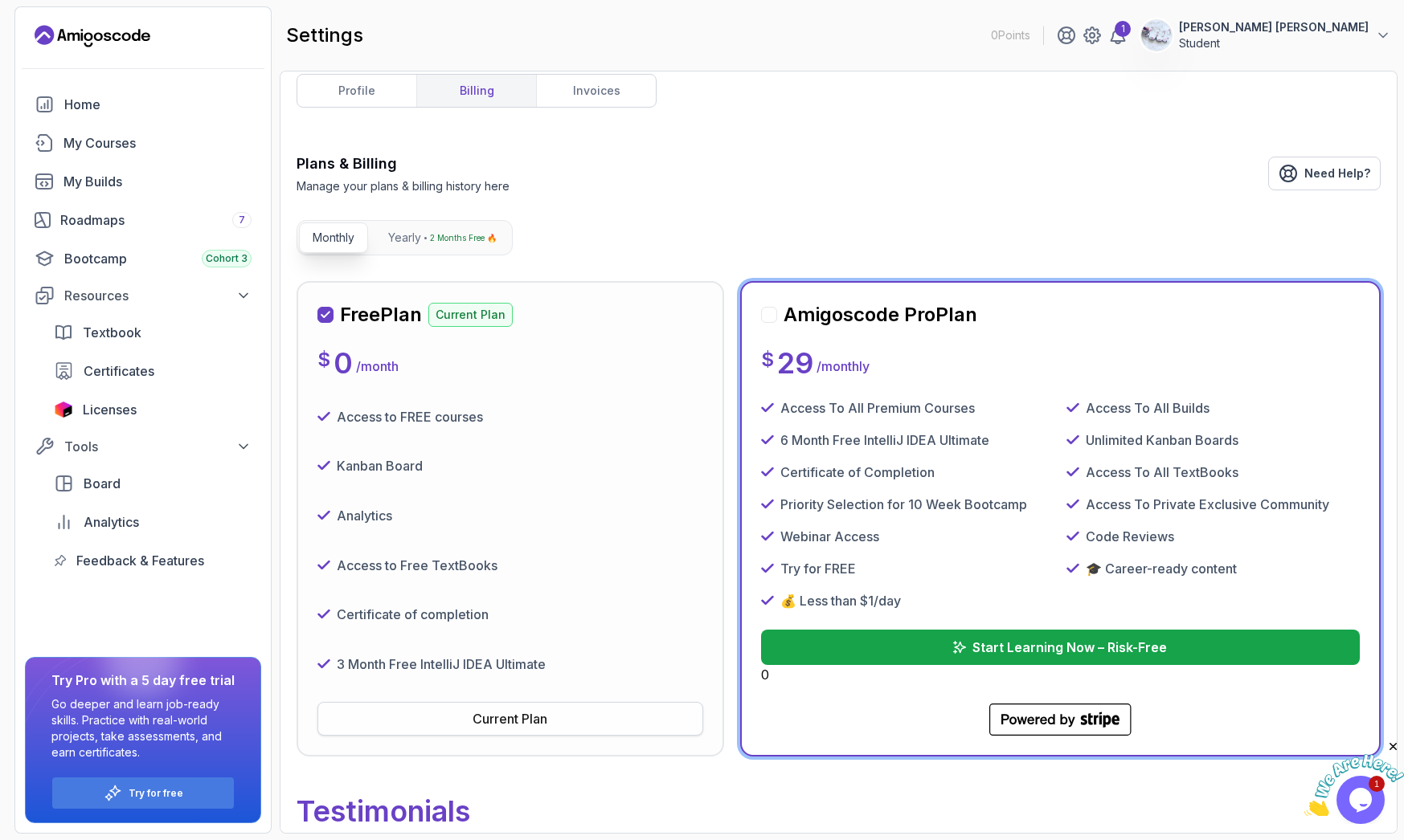
scroll to position [0, 0]
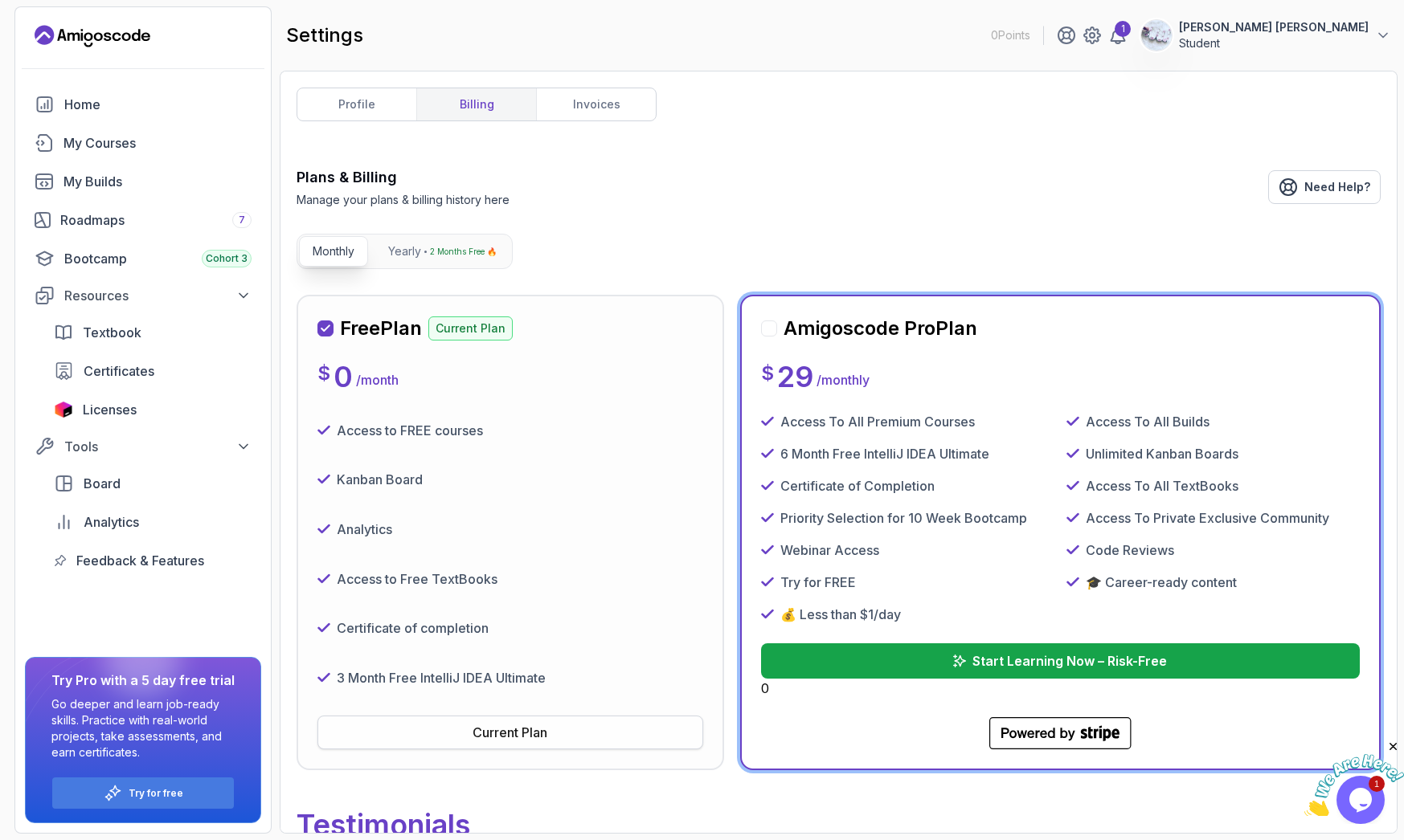
click at [466, 381] on div "$ 0 / month" at bounding box center [510, 377] width 386 height 32
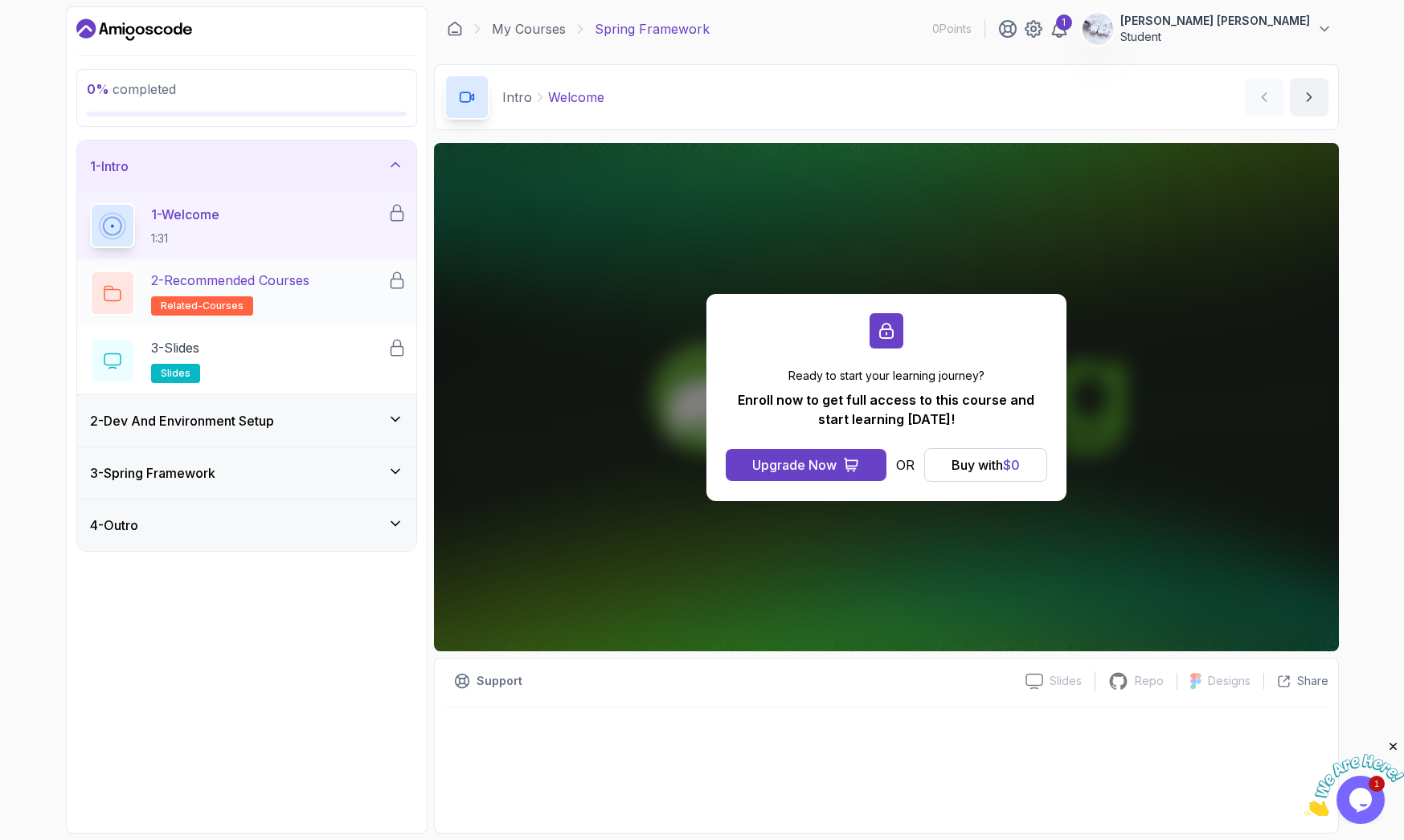
click at [259, 295] on h2 "2 - Recommended Courses related-courses" at bounding box center [231, 292] width 159 height 45
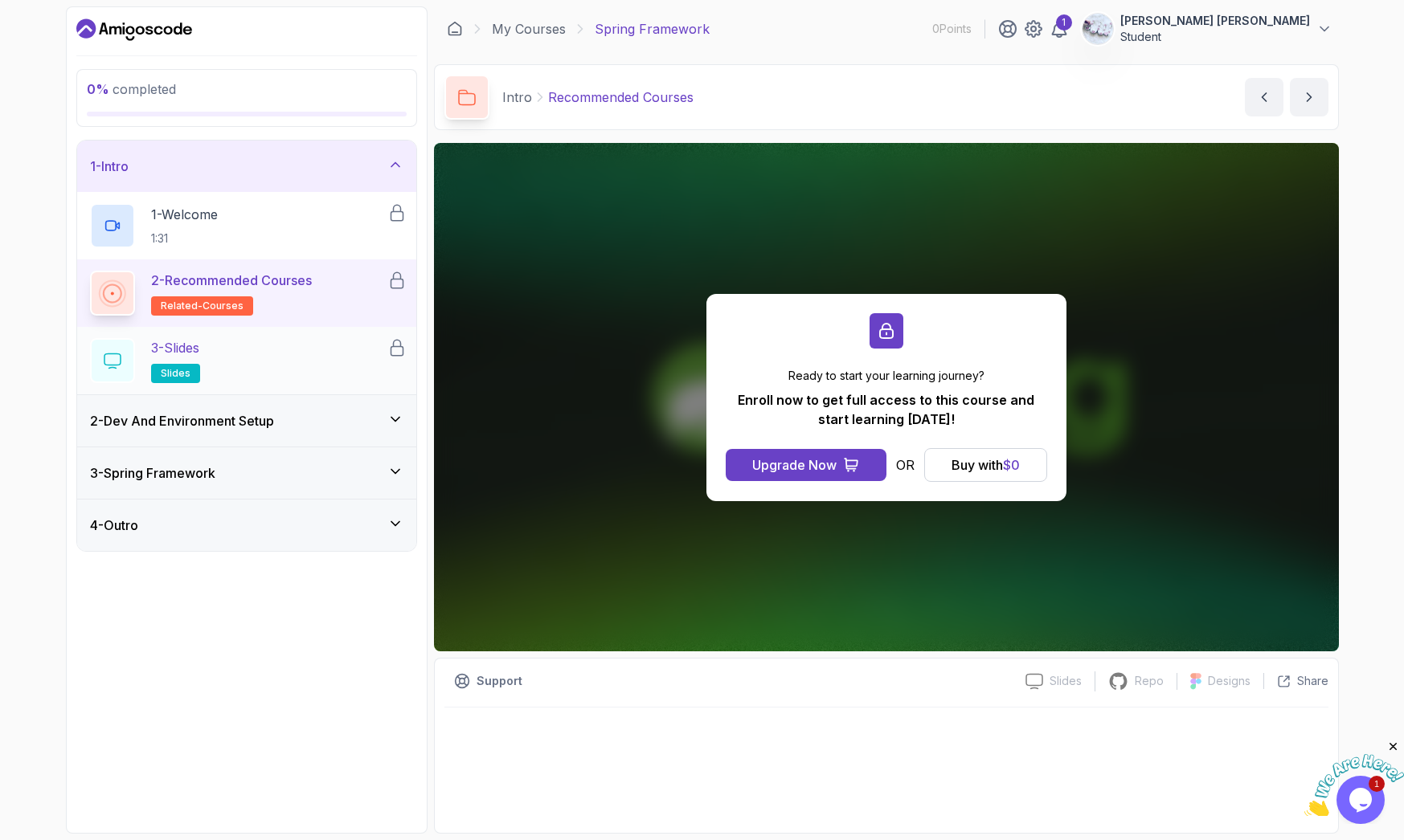
click at [255, 368] on div "3 - Slides slides" at bounding box center [239, 360] width 298 height 45
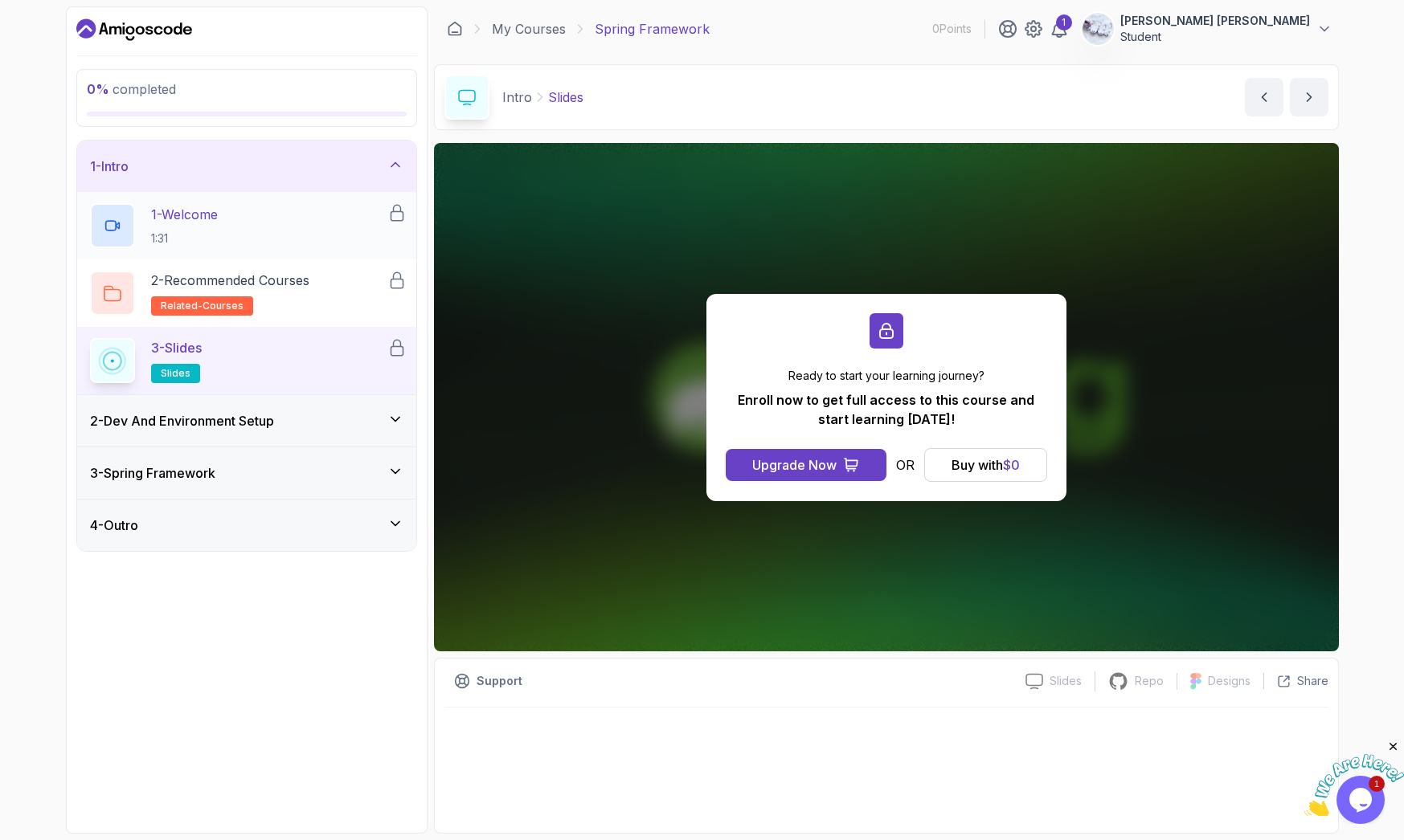
click at [253, 238] on div "1 - Welcome 1:31" at bounding box center [239, 225] width 298 height 45
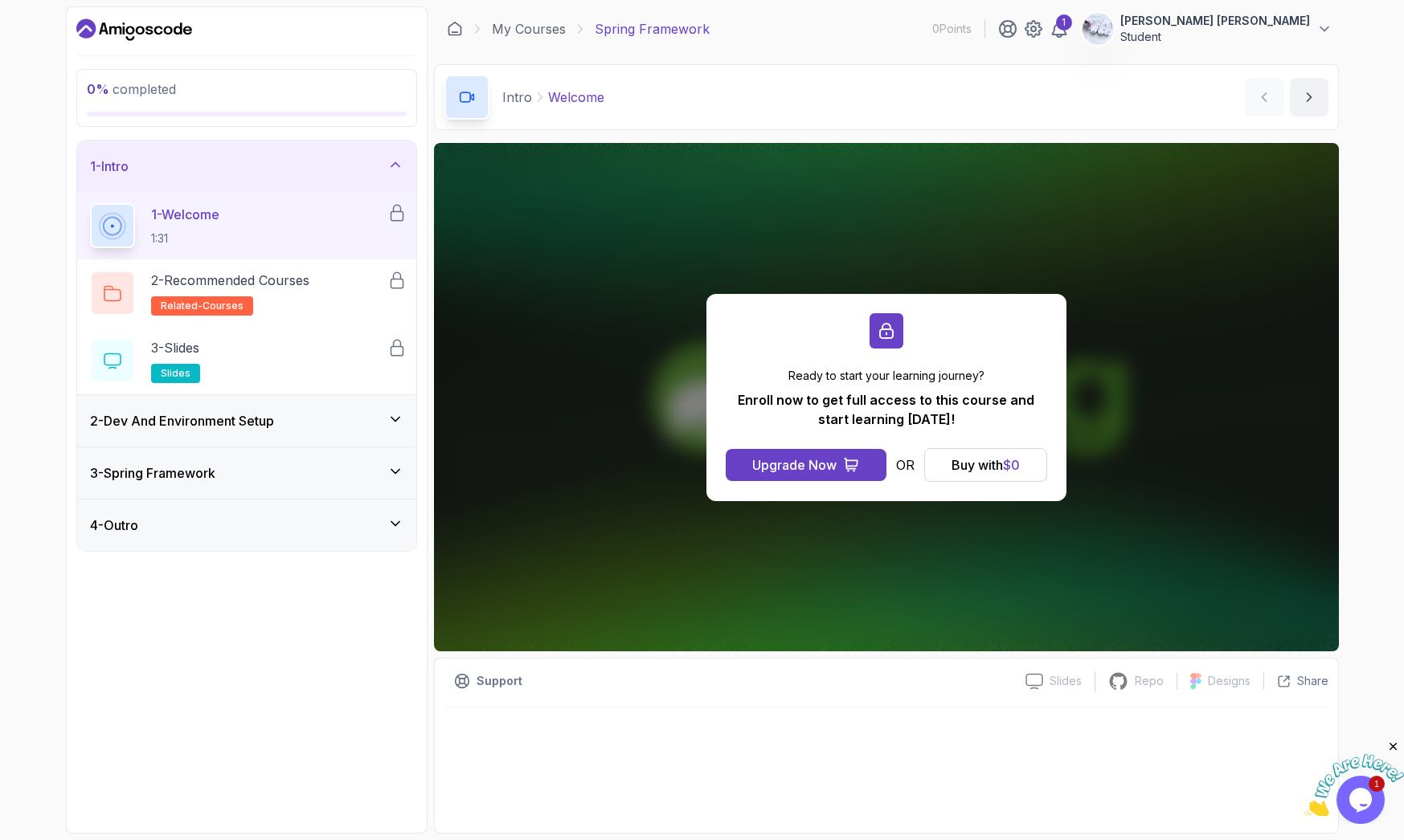
click at [896, 328] on div at bounding box center [886, 331] width 33 height 35
click at [1056, 26] on div "1" at bounding box center [1064, 22] width 16 height 16
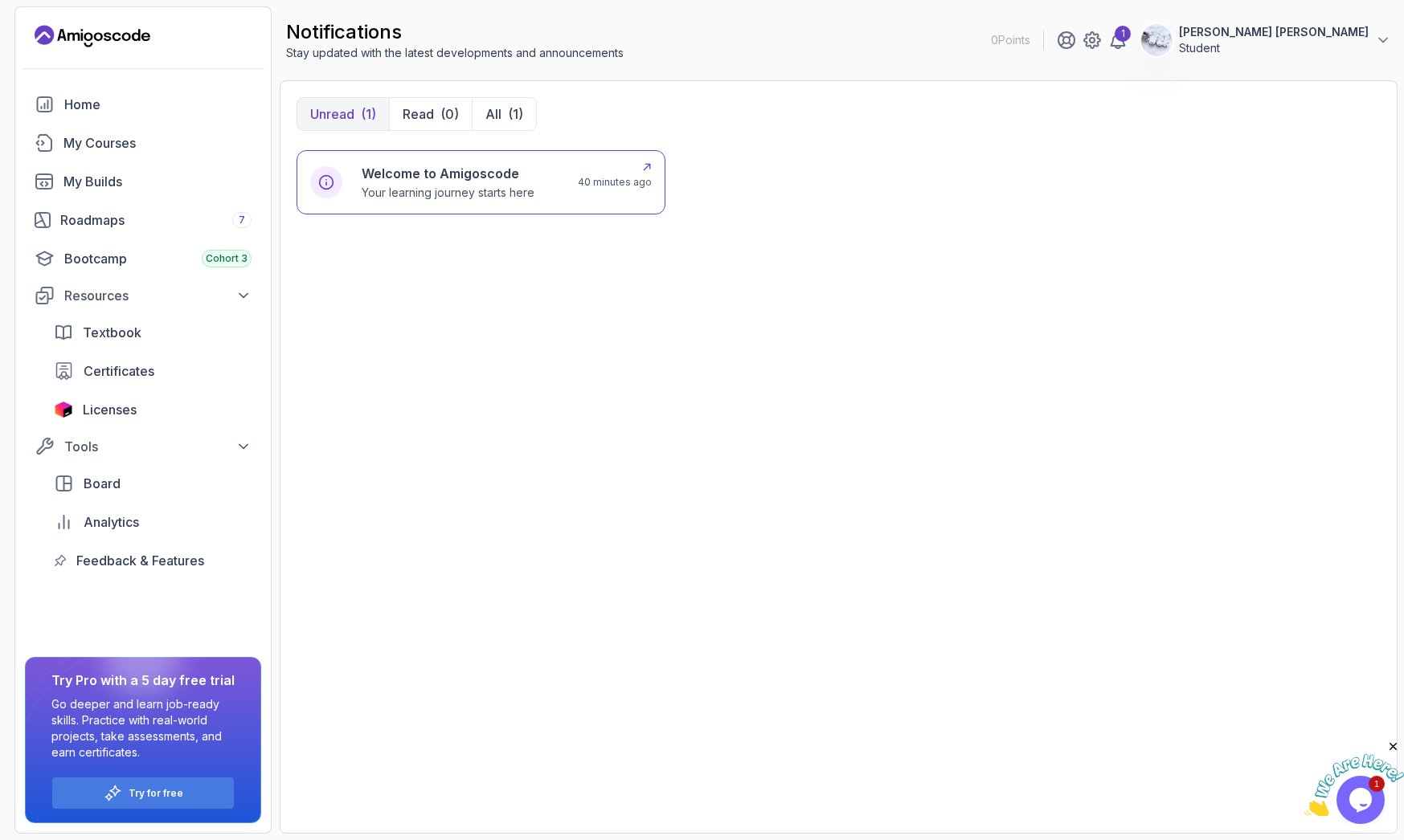
click at [520, 190] on p "Your learning journey starts here" at bounding box center [448, 193] width 173 height 16
